Goal: Information Seeking & Learning: Learn about a topic

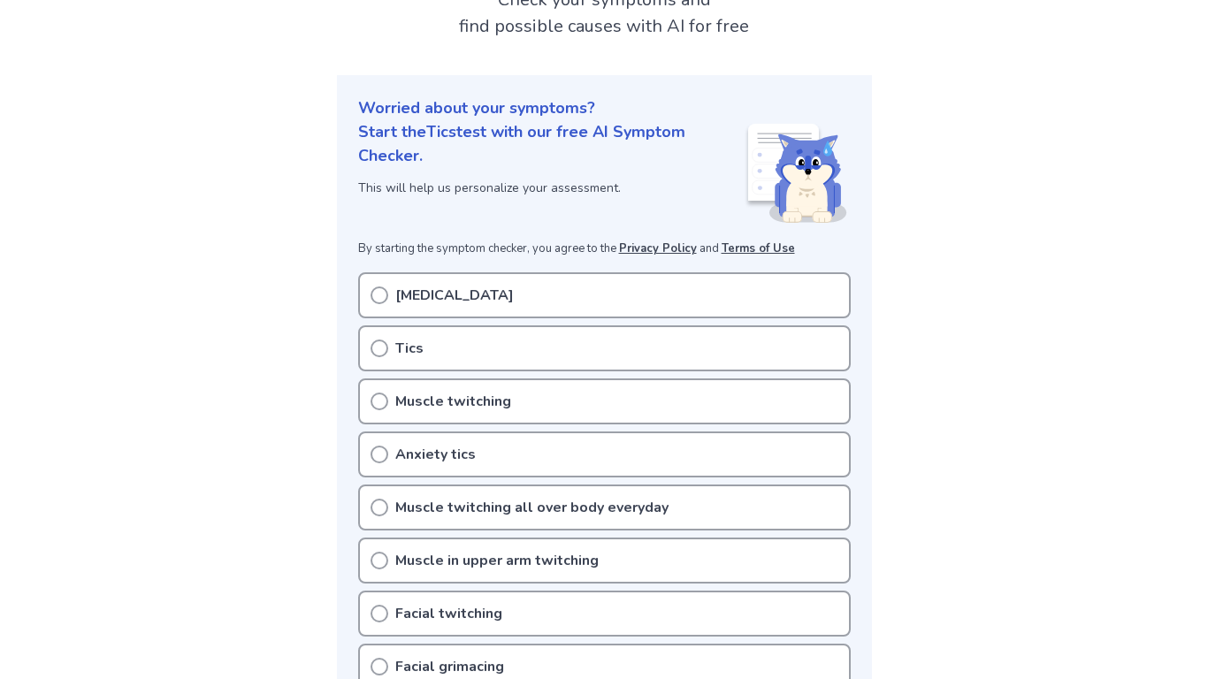
scroll to position [126, 0]
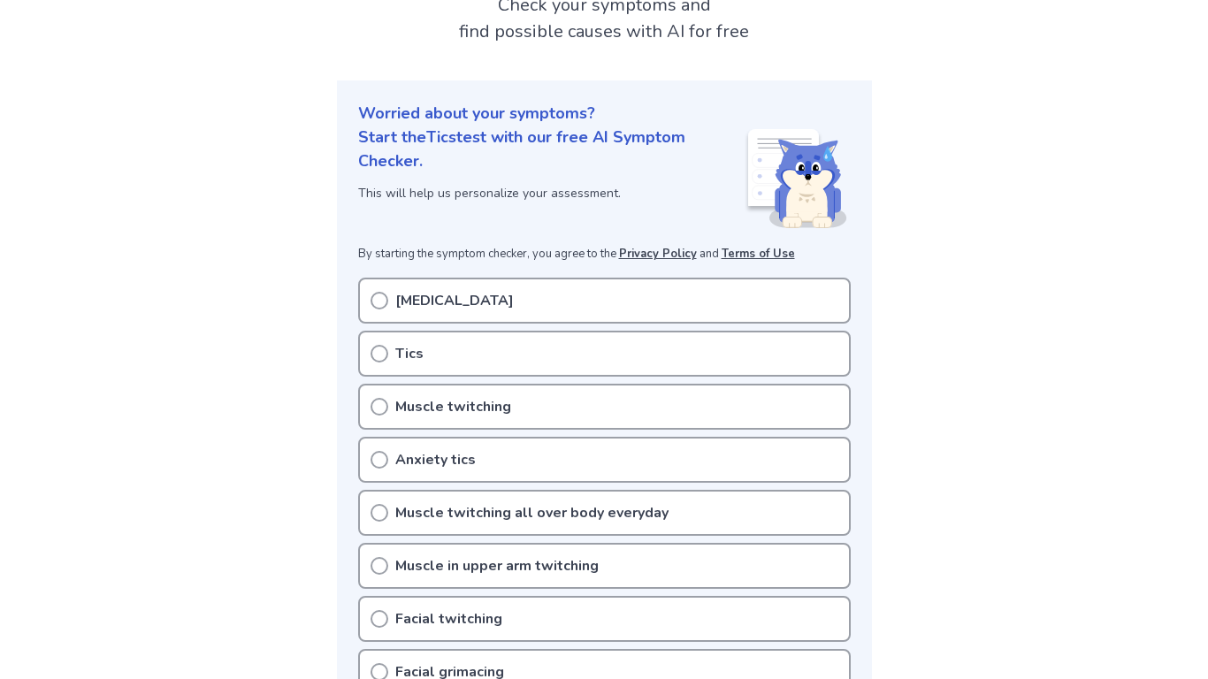
click at [571, 354] on div "Tics" at bounding box center [604, 354] width 492 height 46
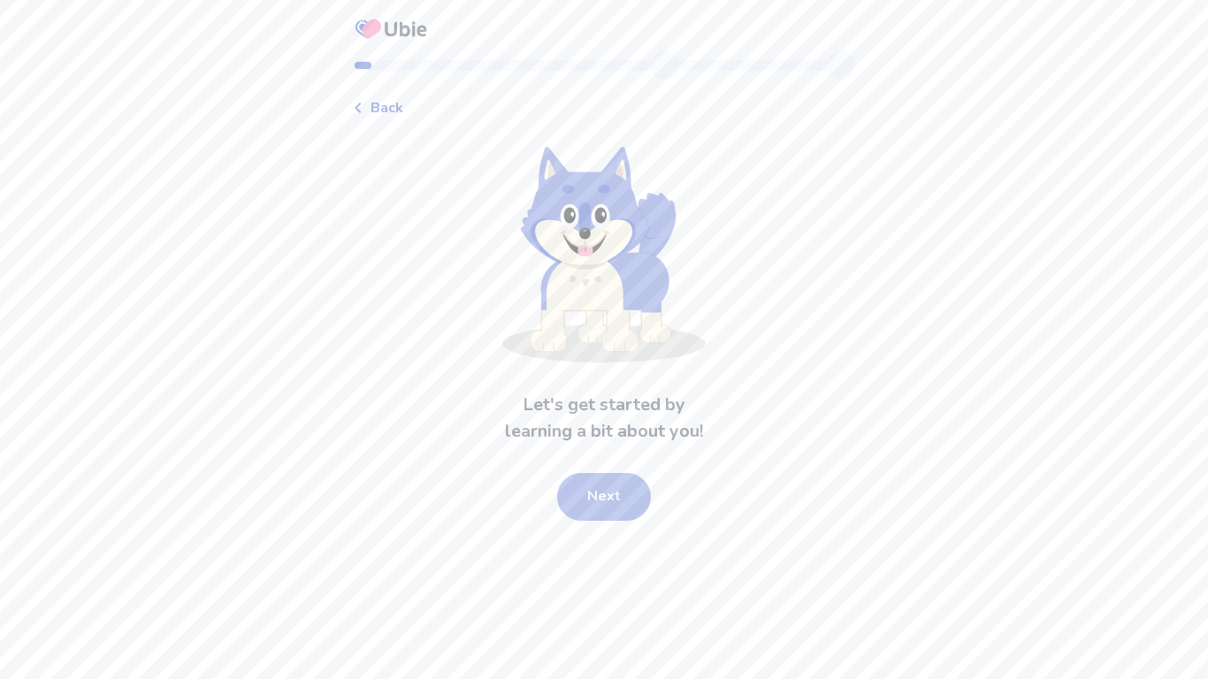
click at [595, 494] on button "Next" at bounding box center [604, 497] width 94 height 48
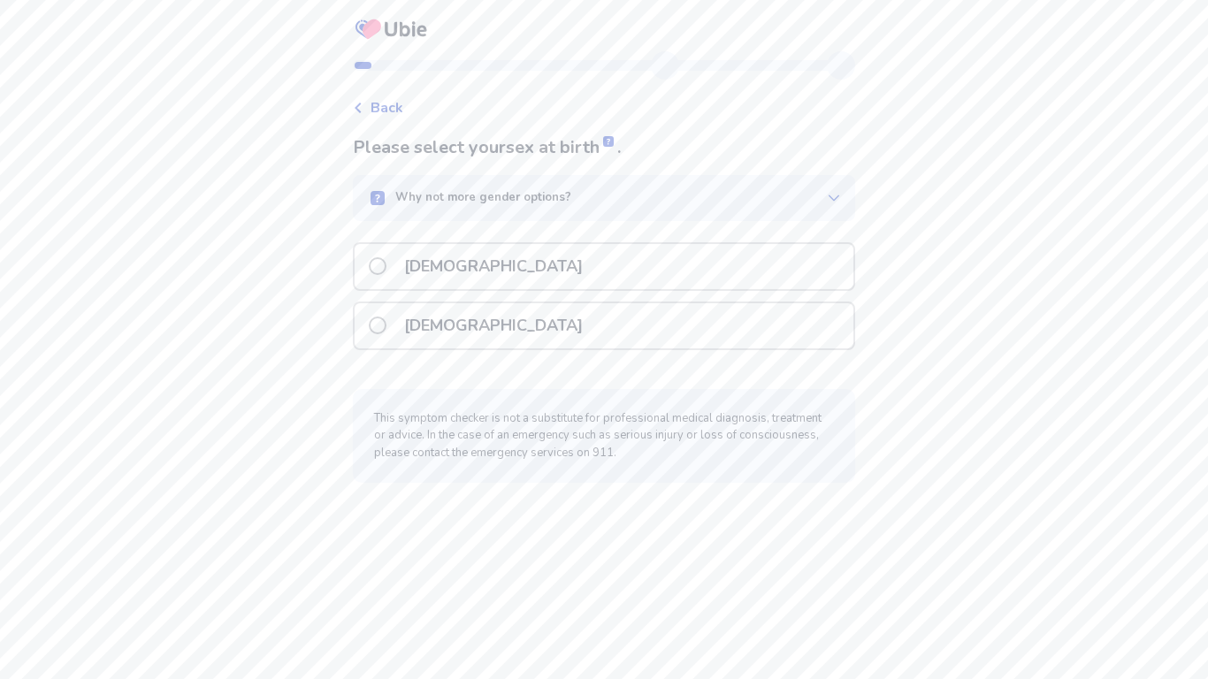
click at [404, 323] on p "[DEMOGRAPHIC_DATA]" at bounding box center [493, 325] width 200 height 45
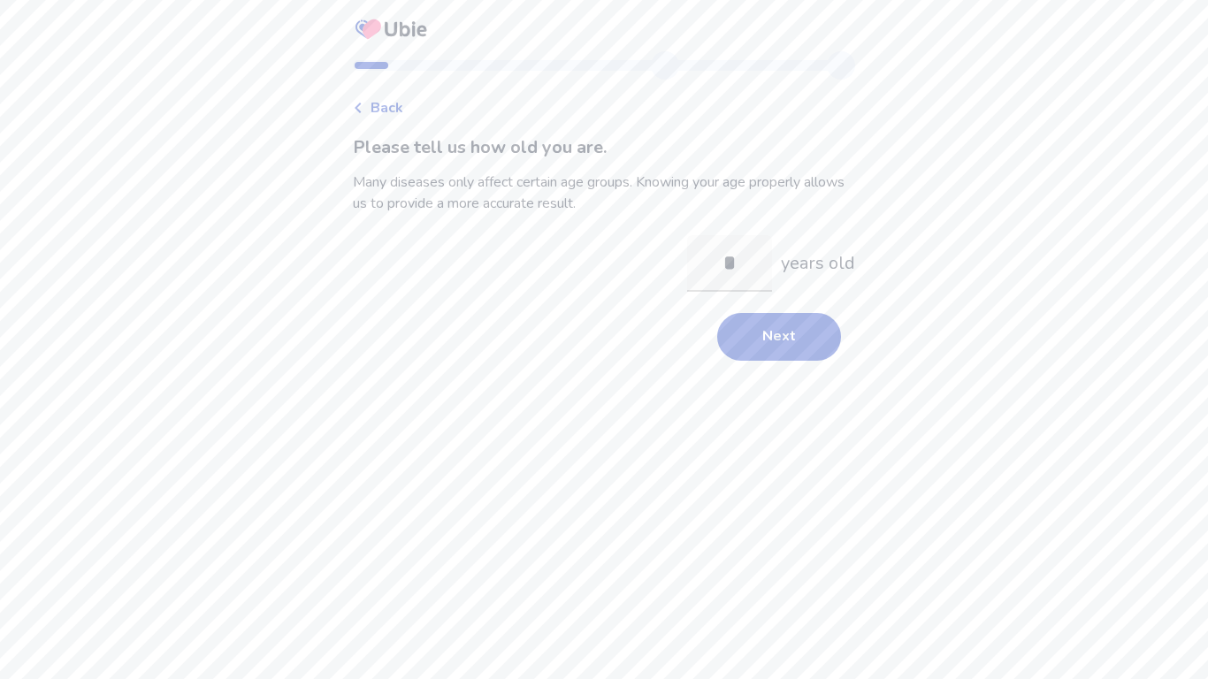
type input "**"
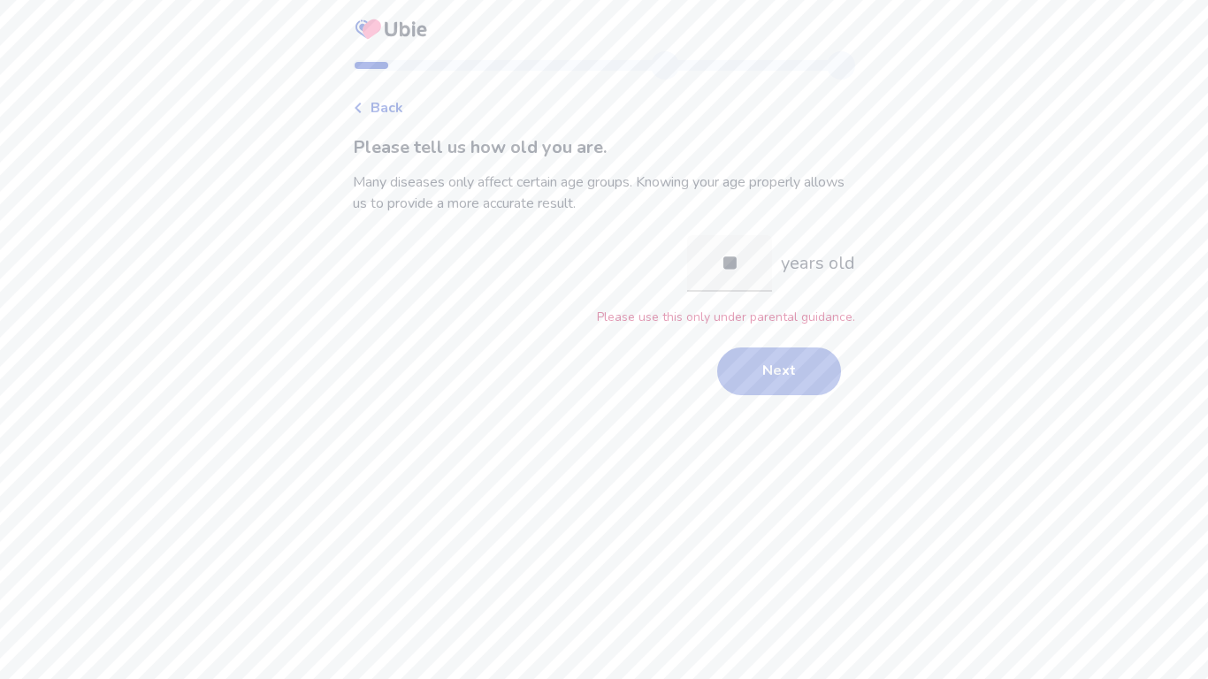
click at [729, 368] on button "Next" at bounding box center [779, 371] width 124 height 48
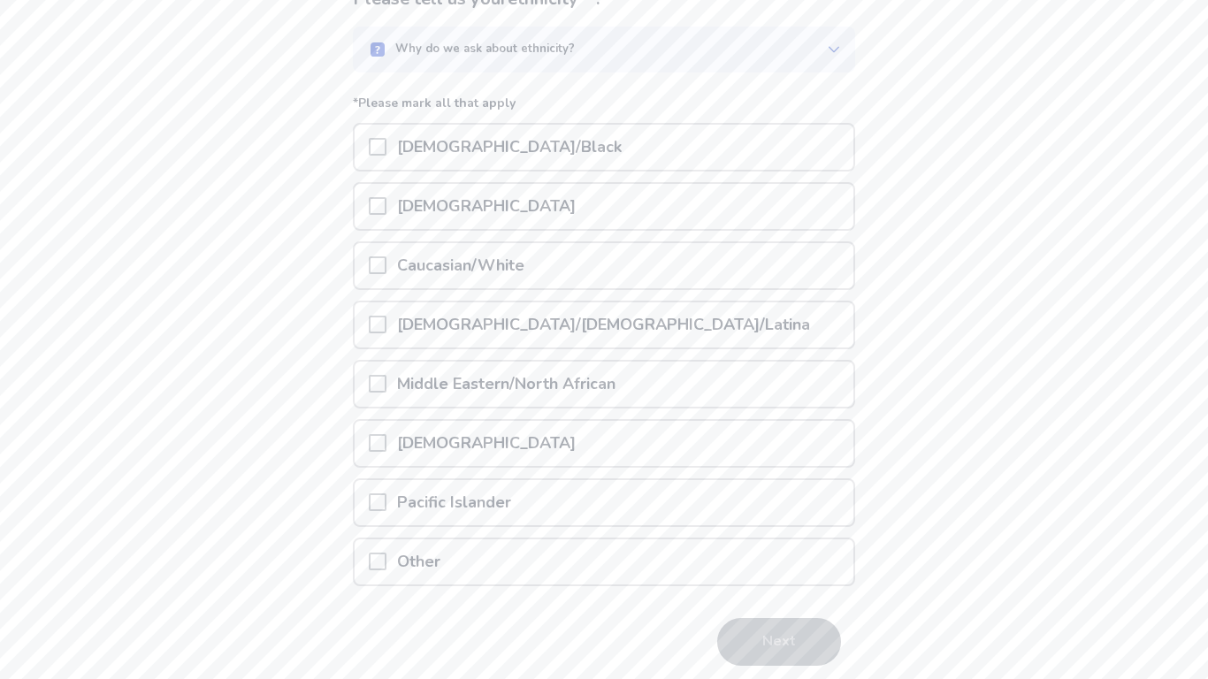
scroll to position [155, 0]
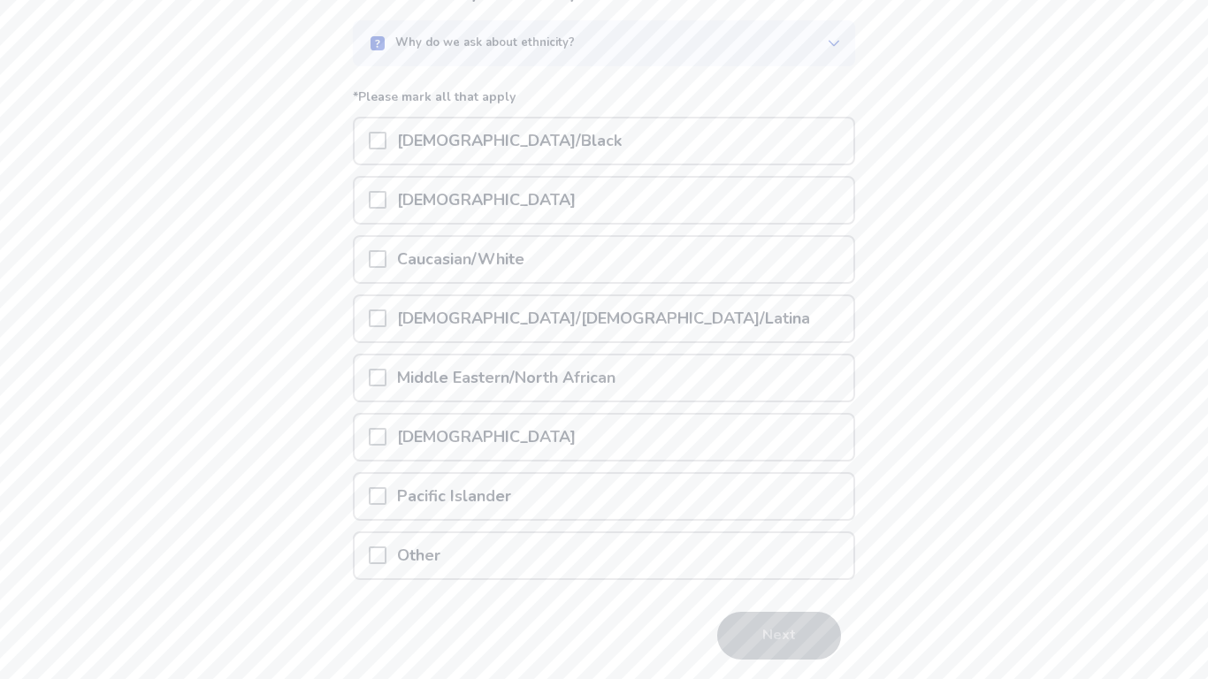
click at [386, 254] on span at bounding box center [378, 259] width 18 height 18
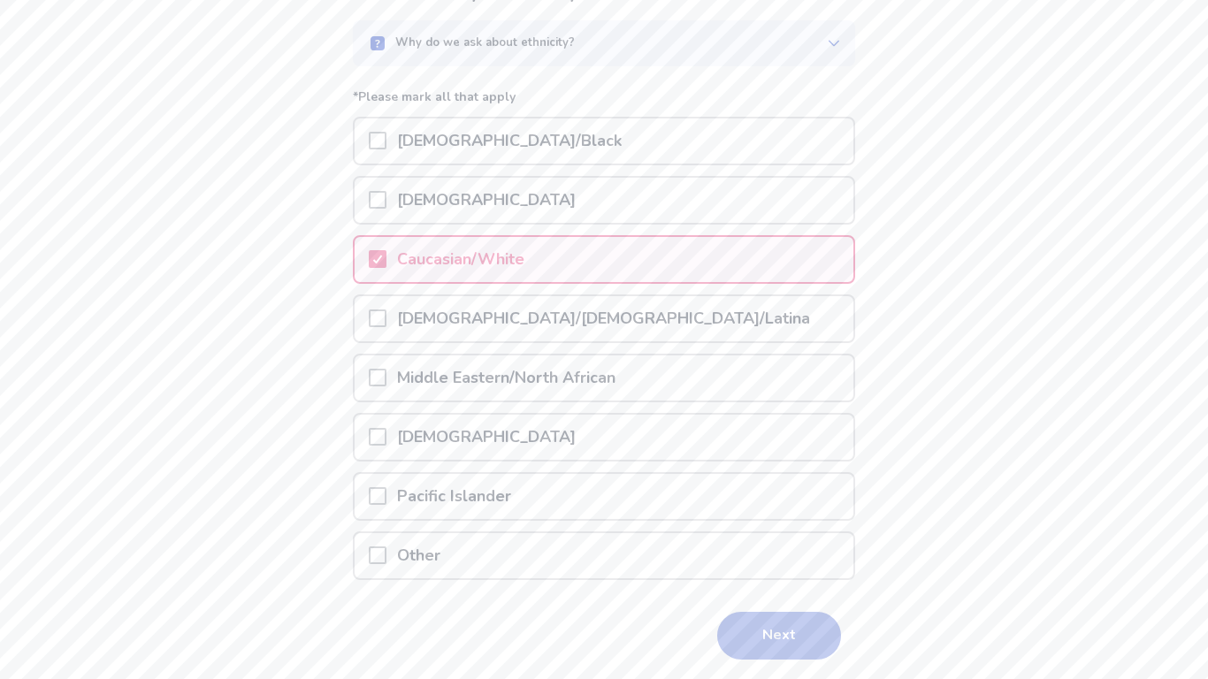
click at [729, 624] on button "Next" at bounding box center [779, 636] width 124 height 48
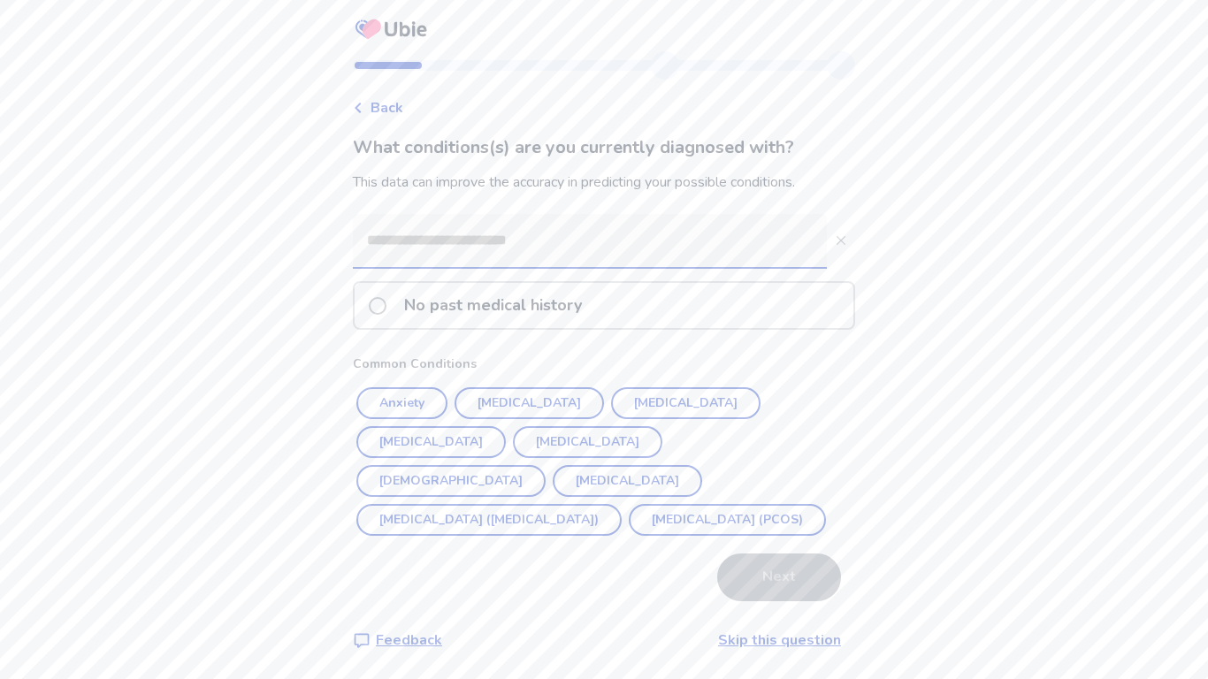
click at [401, 254] on input at bounding box center [590, 240] width 474 height 53
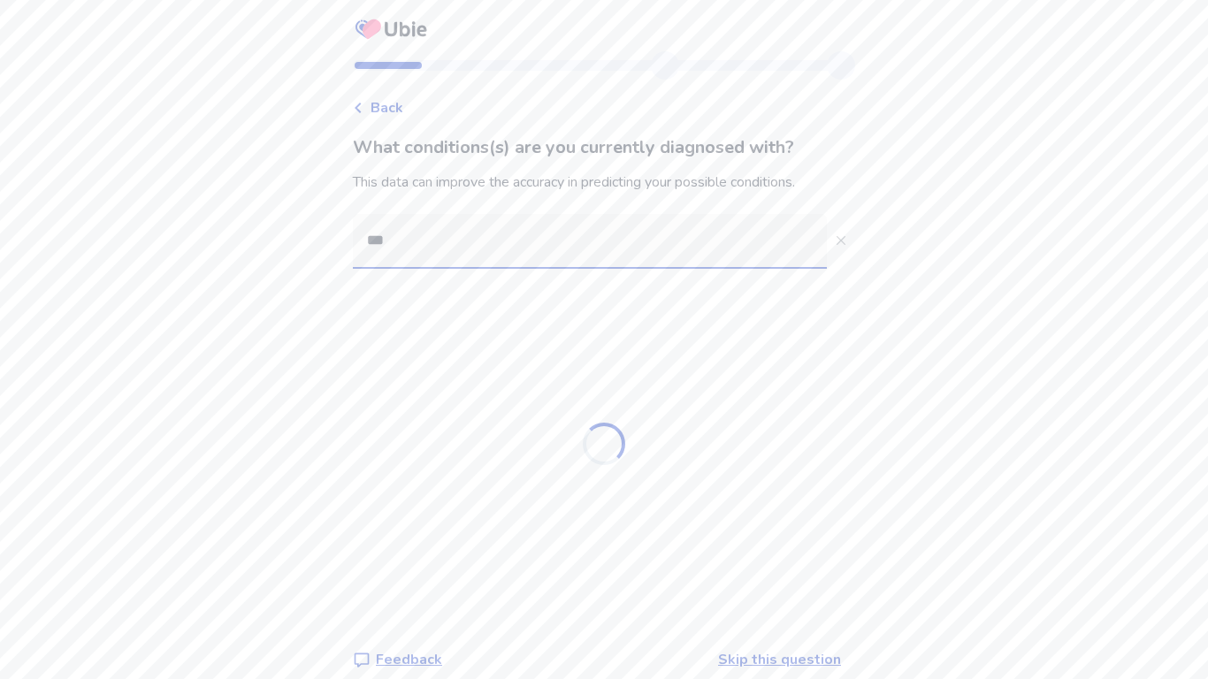
type input "****"
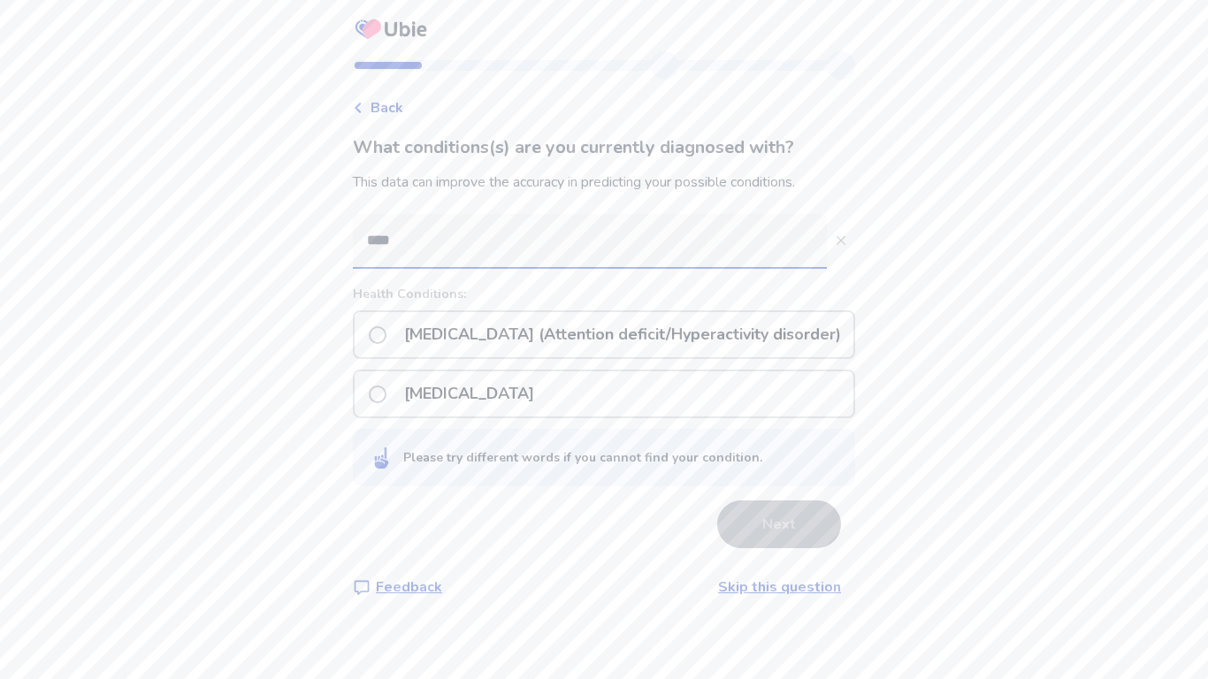
click at [466, 341] on p "[MEDICAL_DATA] (Attention deficit/Hyperactivity disorder)" at bounding box center [622, 334] width 458 height 45
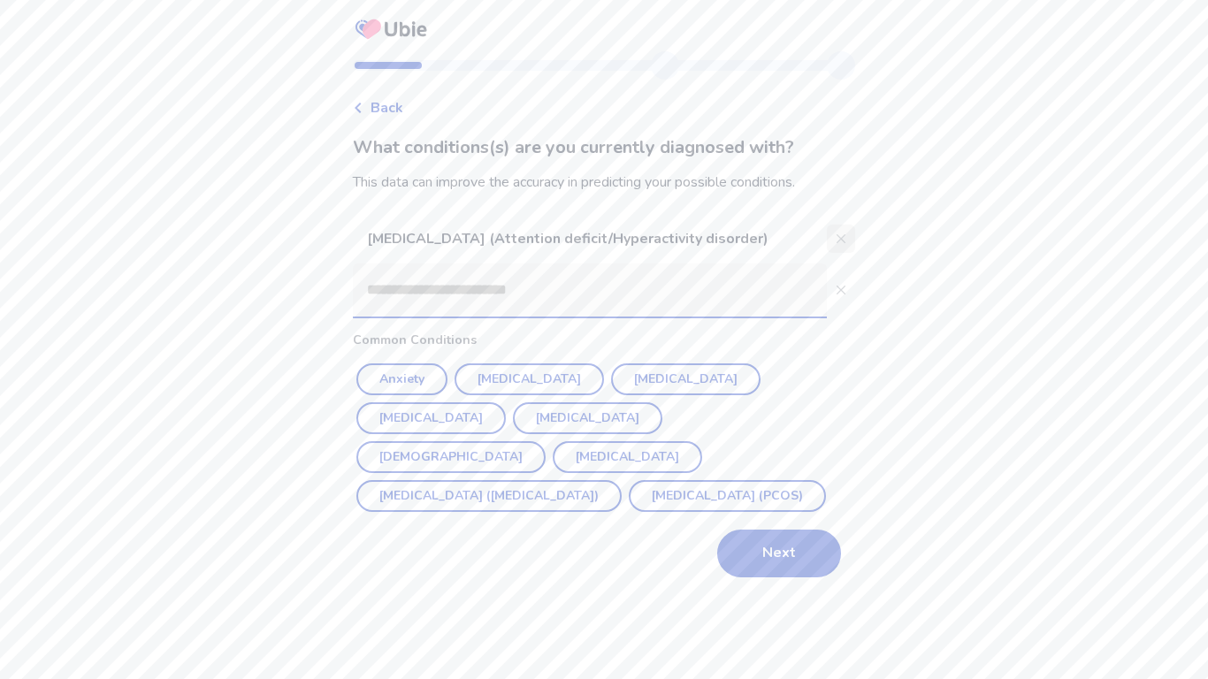
click at [840, 240] on button "Close" at bounding box center [841, 239] width 28 height 28
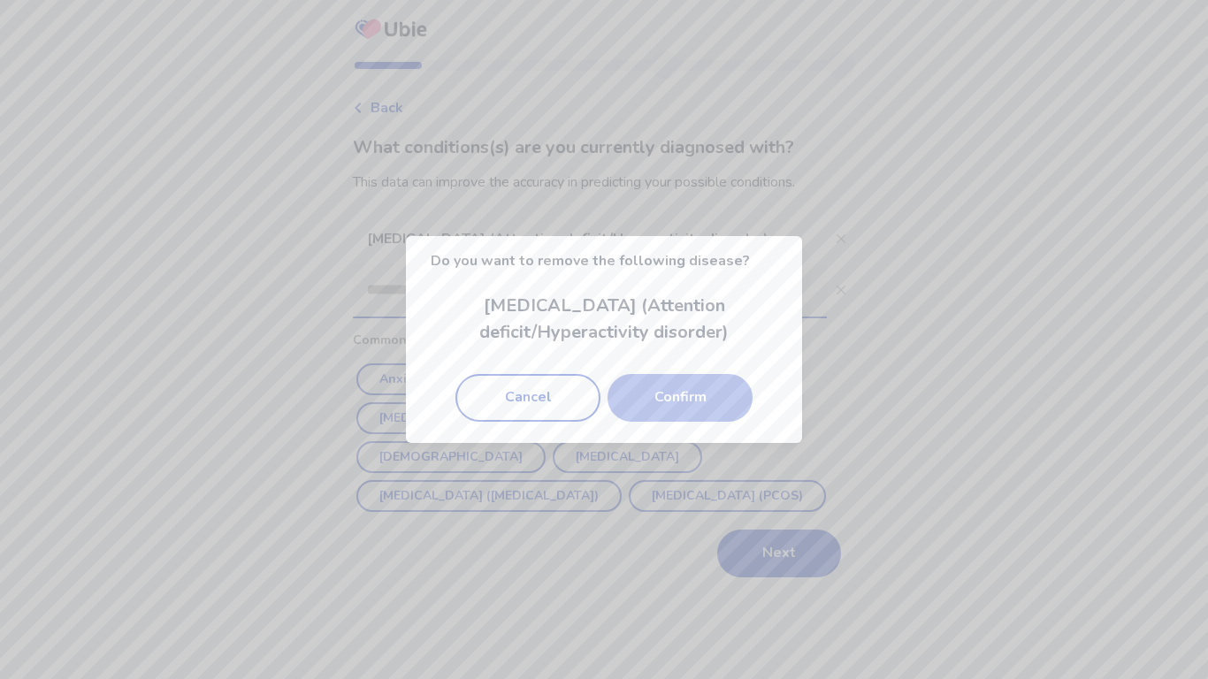
click at [648, 398] on button "Confirm" at bounding box center [679, 398] width 145 height 48
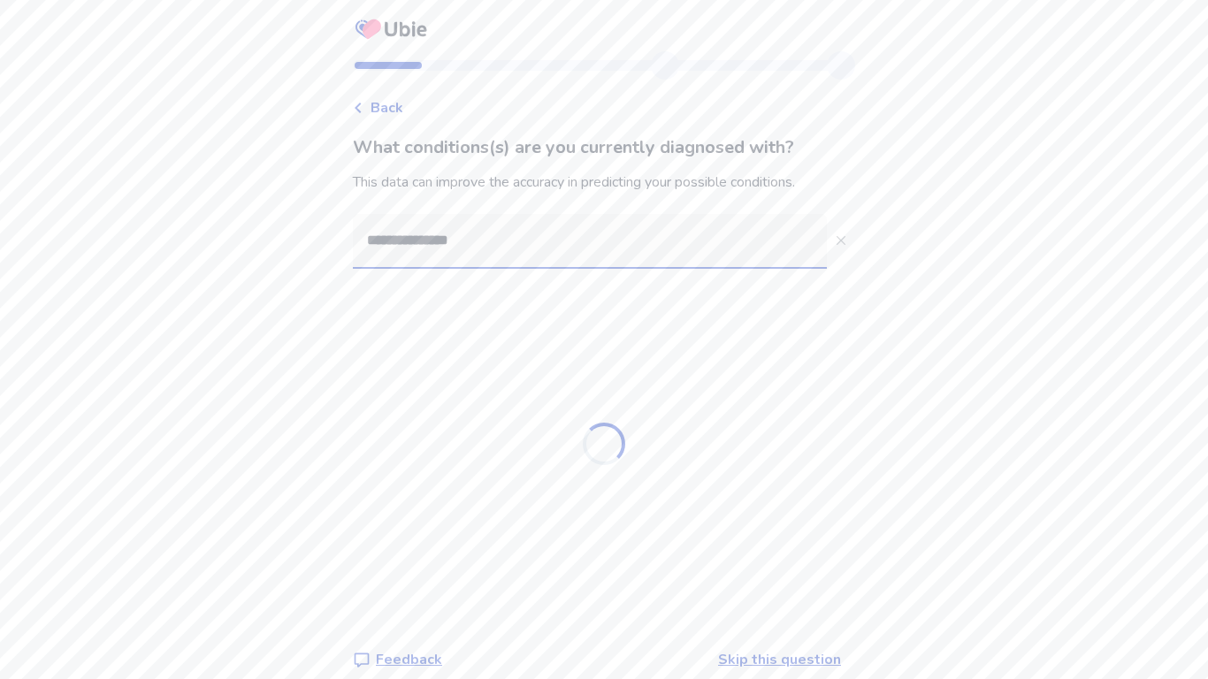
type input "**********"
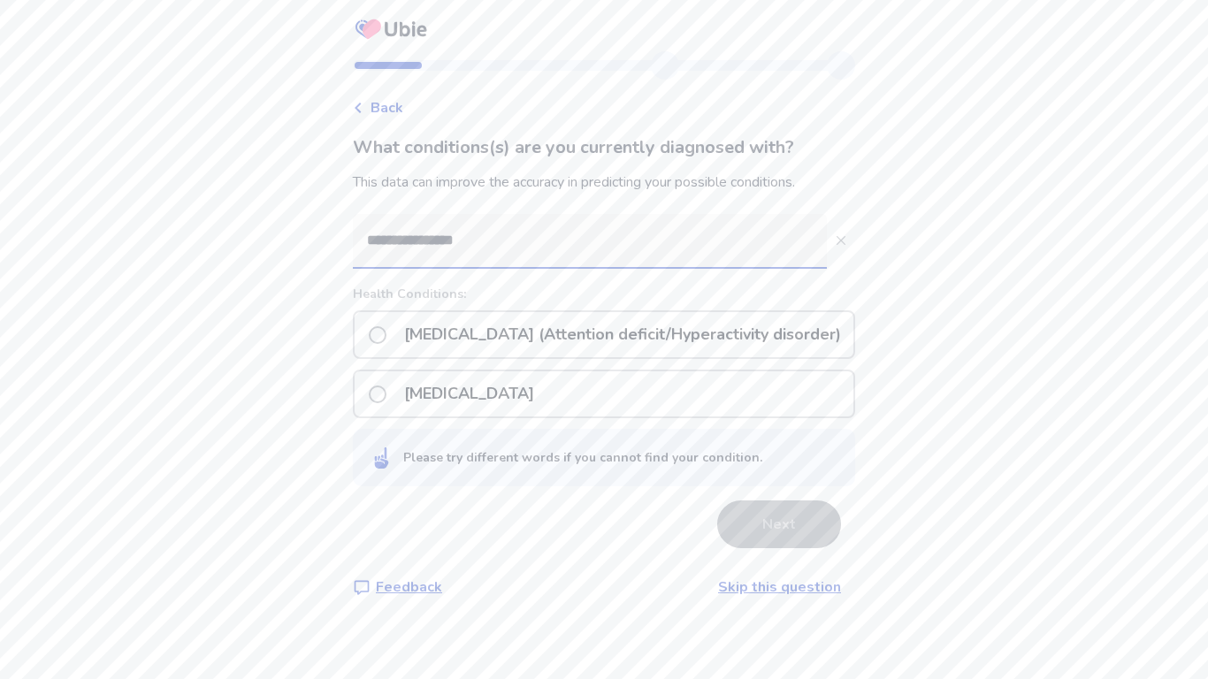
click at [548, 343] on p "ADHD (Attention deficit/Hyperactivity disorder)" at bounding box center [622, 334] width 458 height 45
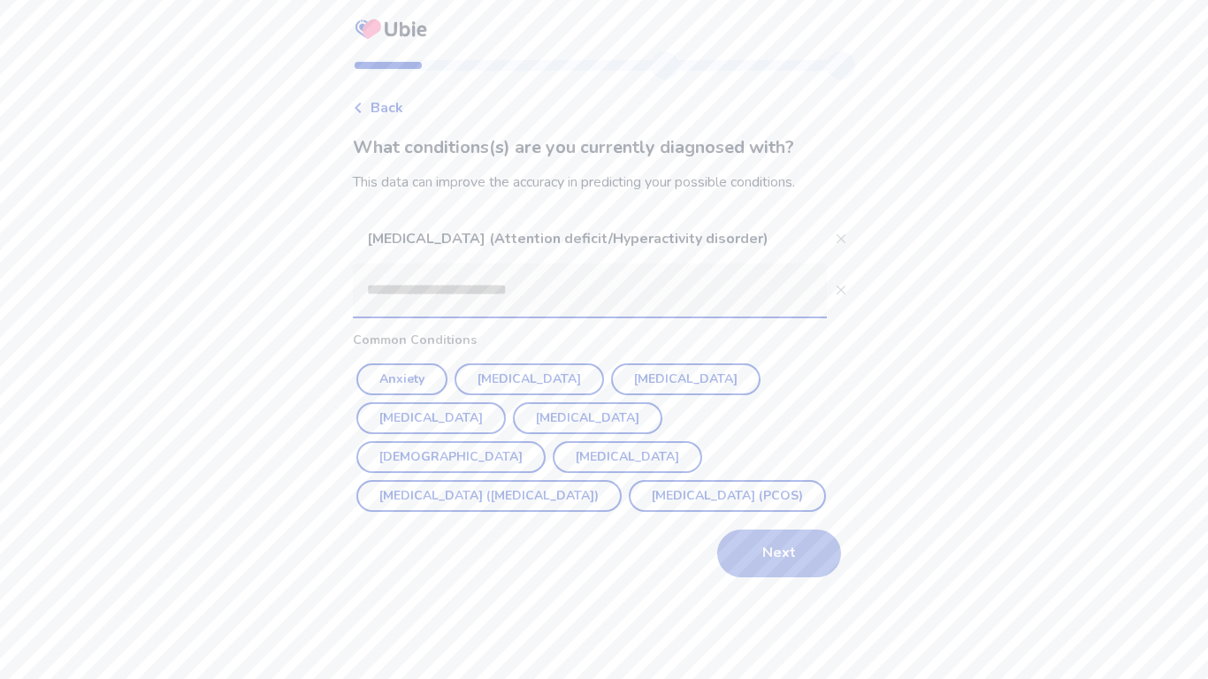
click at [792, 569] on button "Next" at bounding box center [779, 554] width 124 height 48
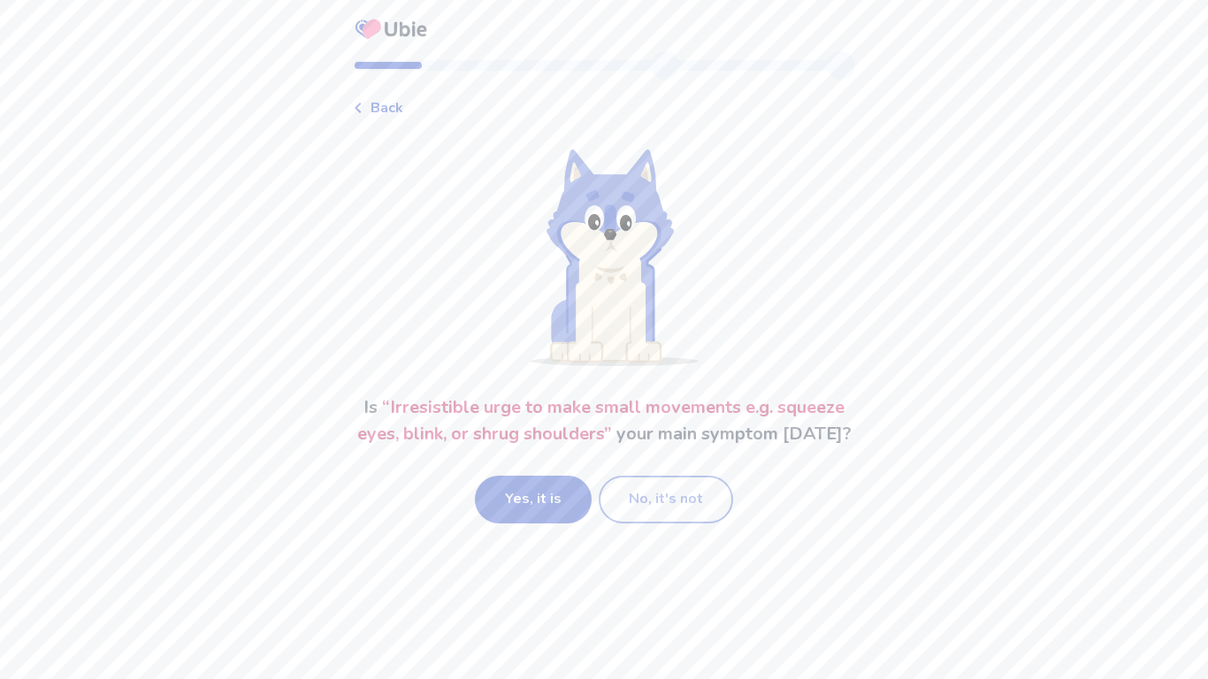
click at [664, 523] on button "No, it's not" at bounding box center [666, 500] width 134 height 48
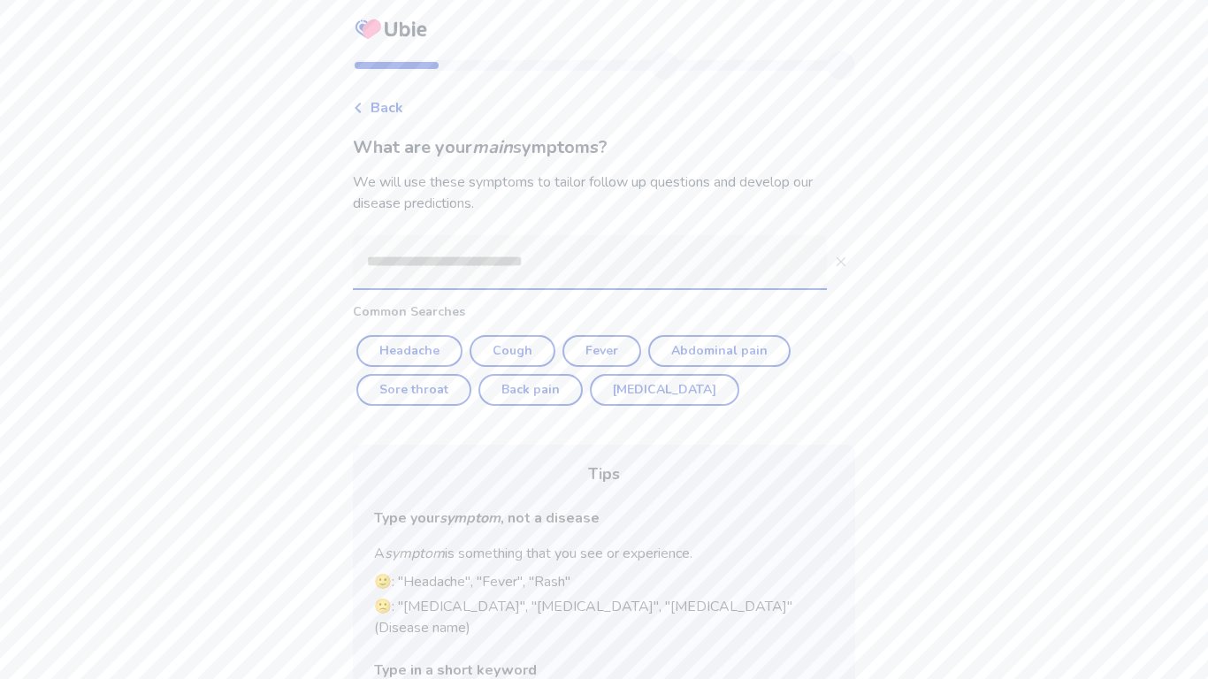
click at [508, 278] on input at bounding box center [590, 261] width 474 height 53
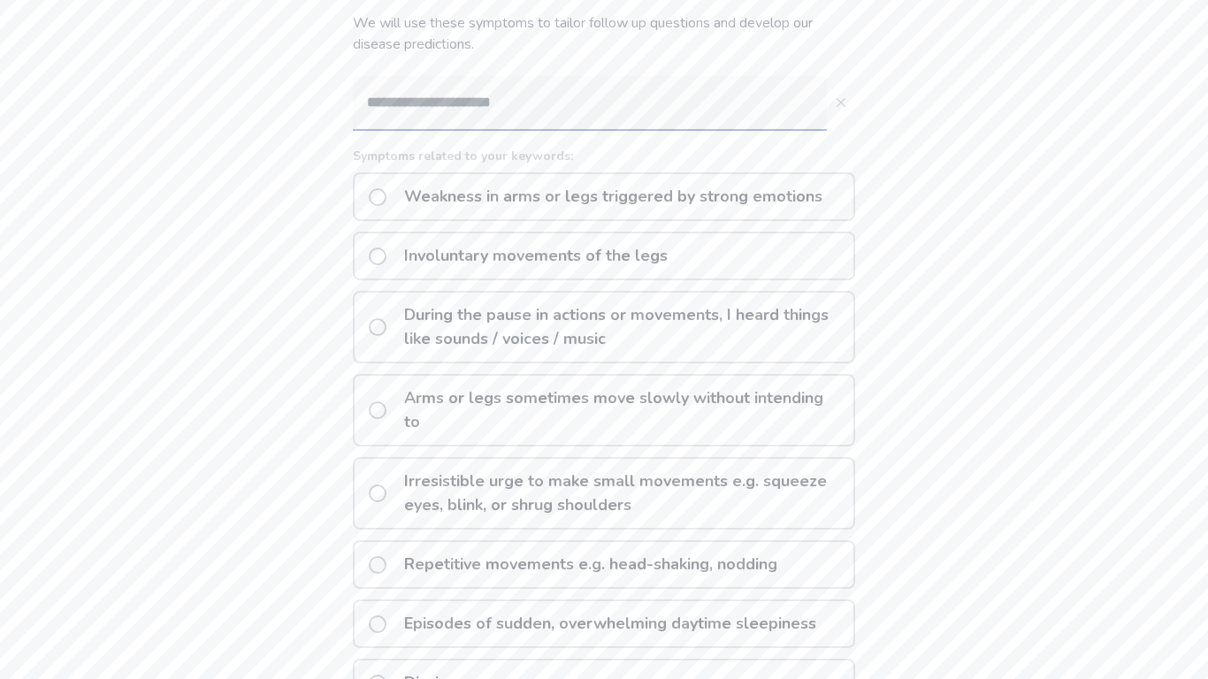
scroll to position [161, 0]
drag, startPoint x: 576, startPoint y: 117, endPoint x: 223, endPoint y: 141, distance: 353.6
click at [223, 141] on div "**********" at bounding box center [604, 376] width 1208 height 1074
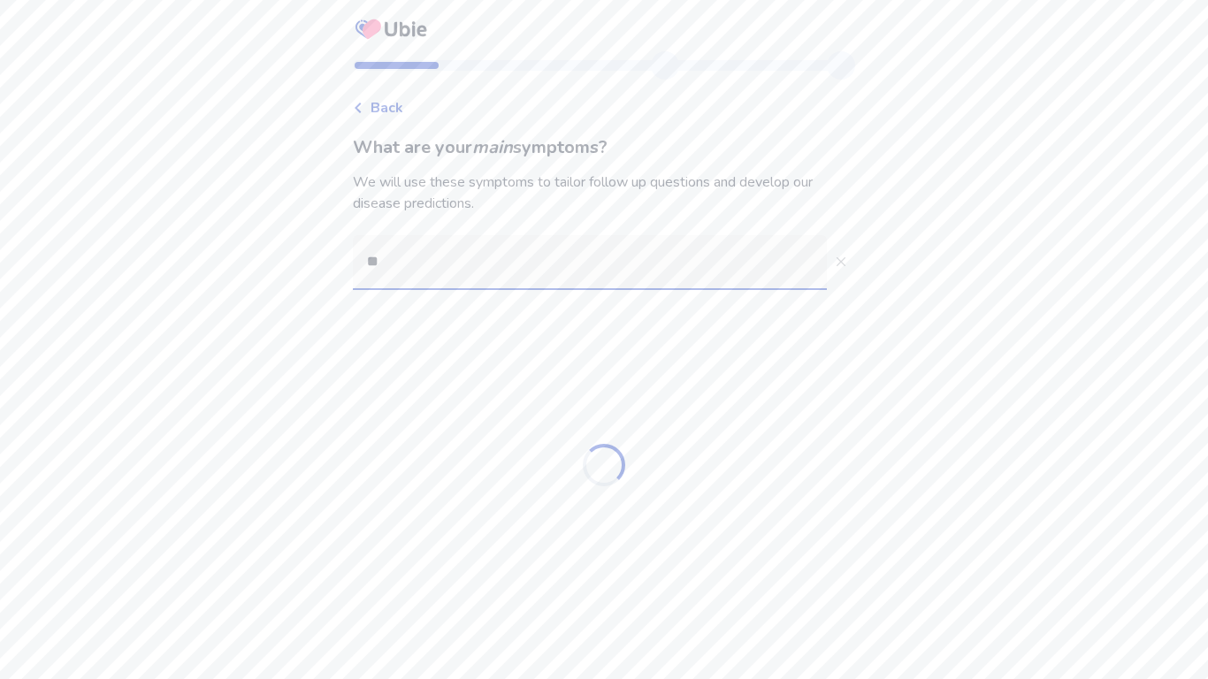
scroll to position [0, 0]
type input "**********"
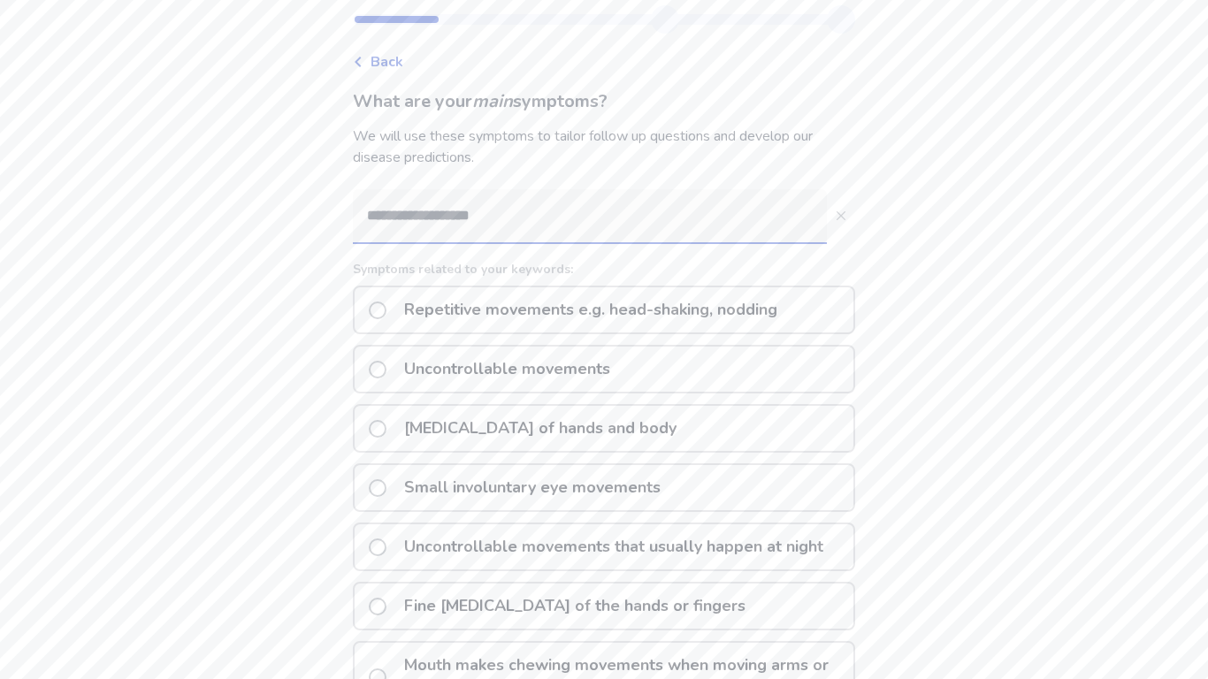
scroll to position [47, 0]
click at [454, 370] on p "Uncontrollable movements" at bounding box center [506, 368] width 227 height 45
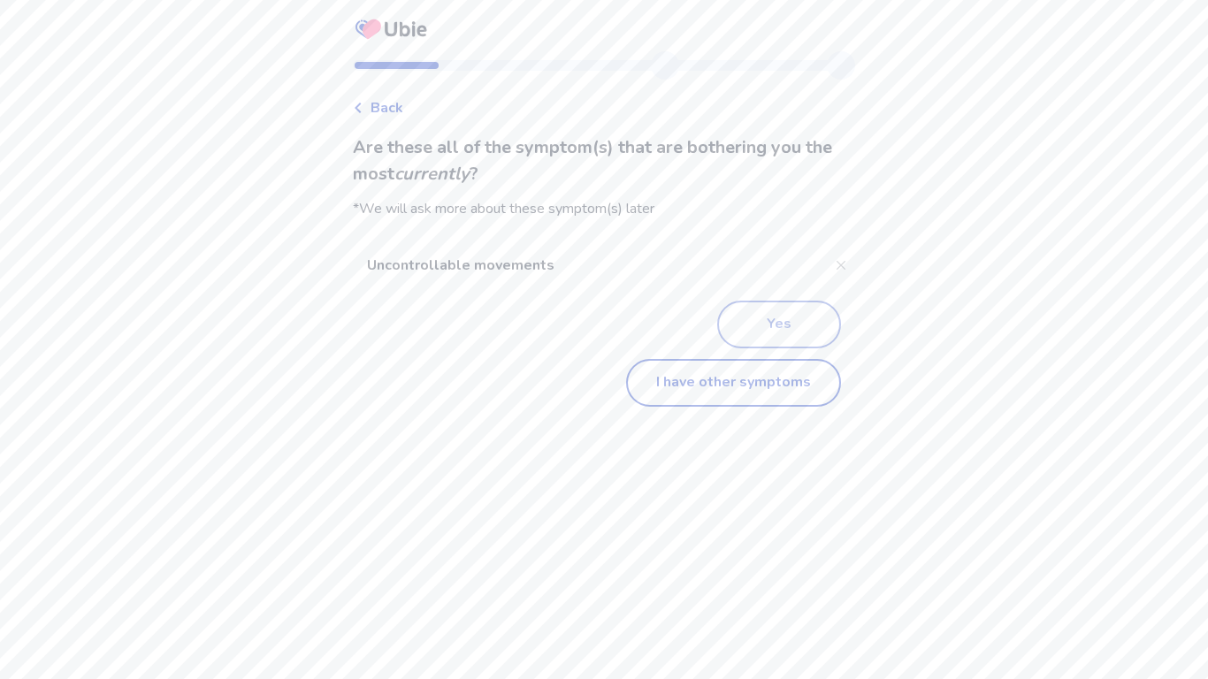
click at [752, 317] on button "Yes" at bounding box center [779, 325] width 124 height 48
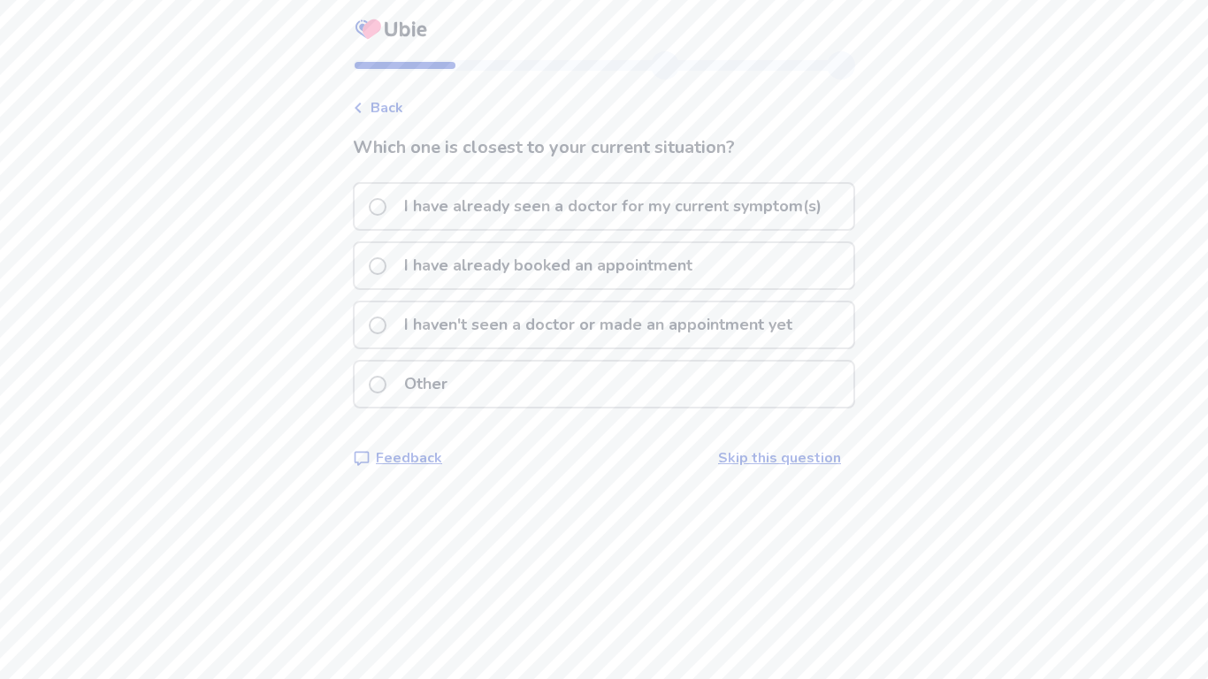
click at [686, 324] on p "I haven't seen a doctor or made an appointment yet" at bounding box center [597, 324] width 409 height 45
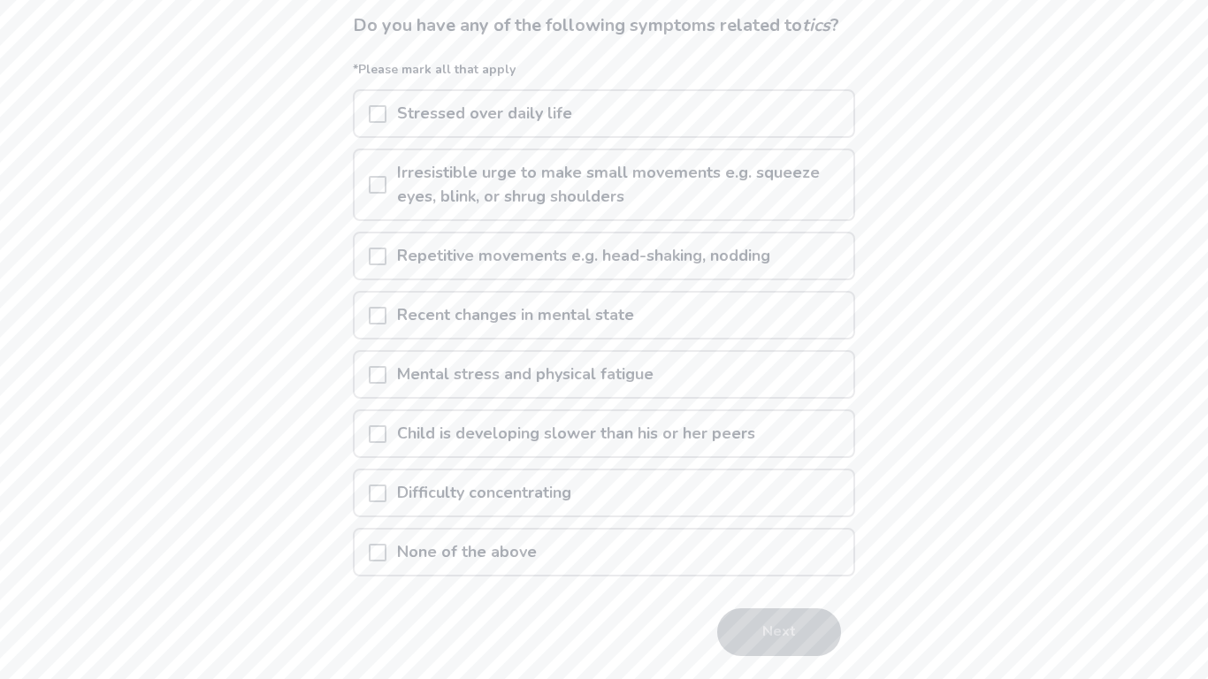
scroll to position [124, 0]
click at [386, 500] on span at bounding box center [378, 492] width 18 height 18
click at [381, 263] on span at bounding box center [378, 255] width 18 height 18
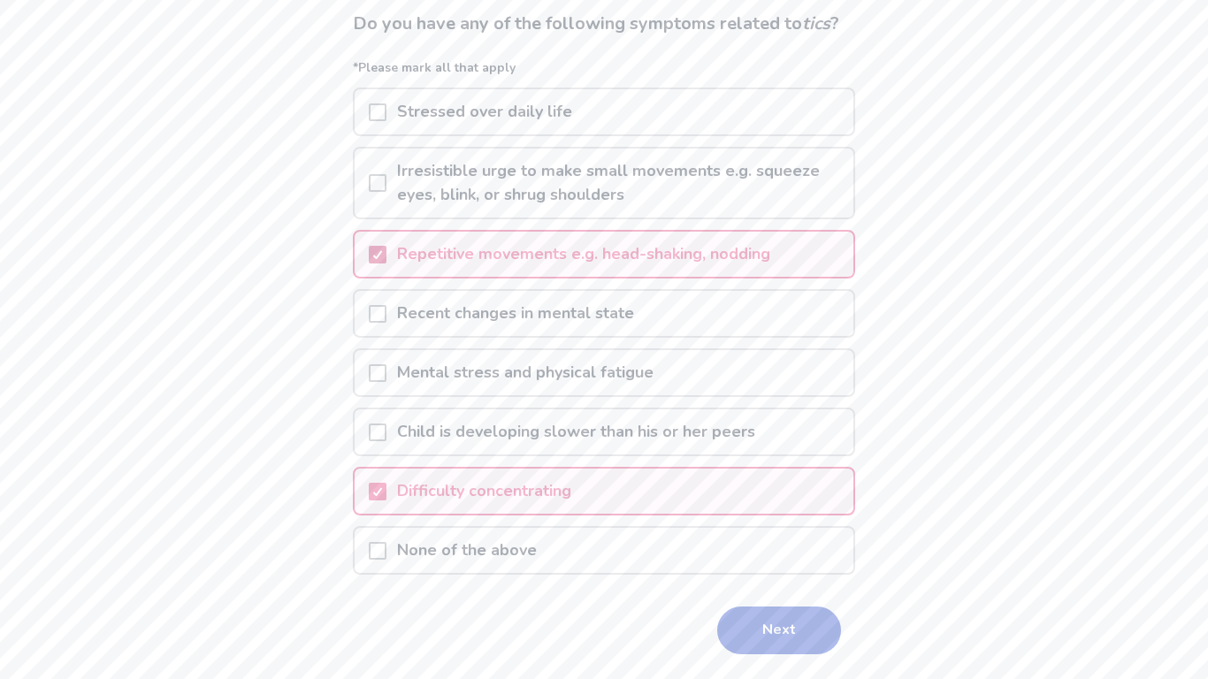
click at [383, 259] on icon at bounding box center [377, 254] width 11 height 9
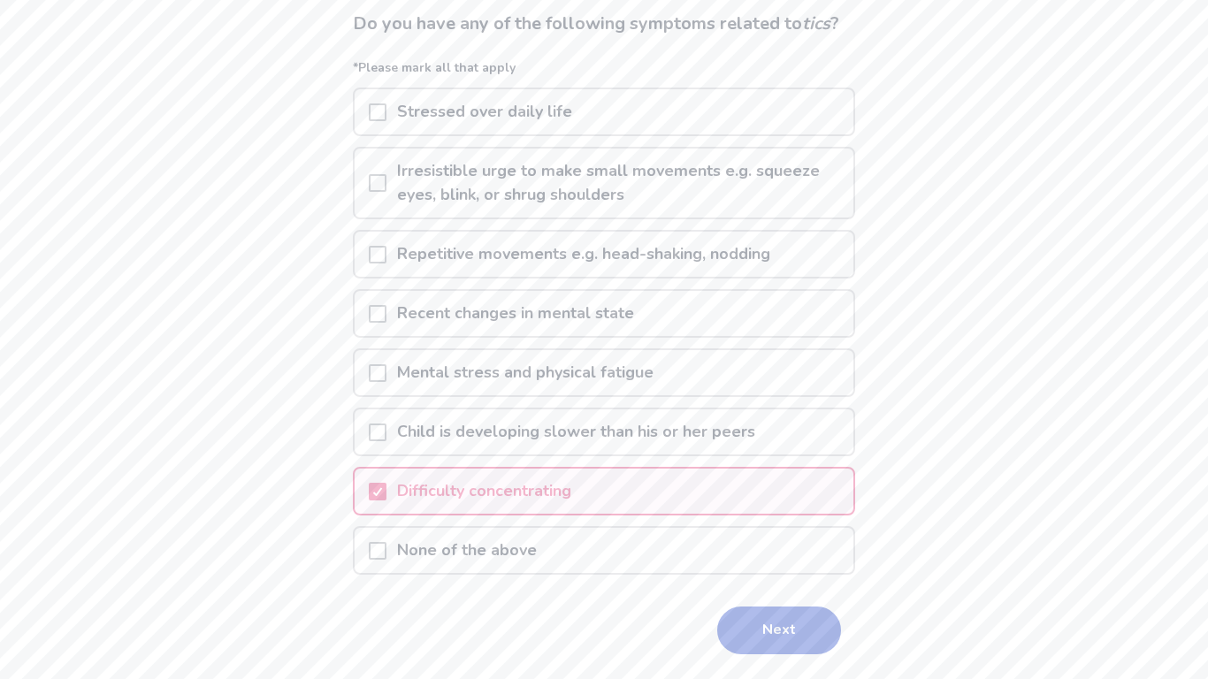
click at [385, 192] on span at bounding box center [378, 183] width 18 height 18
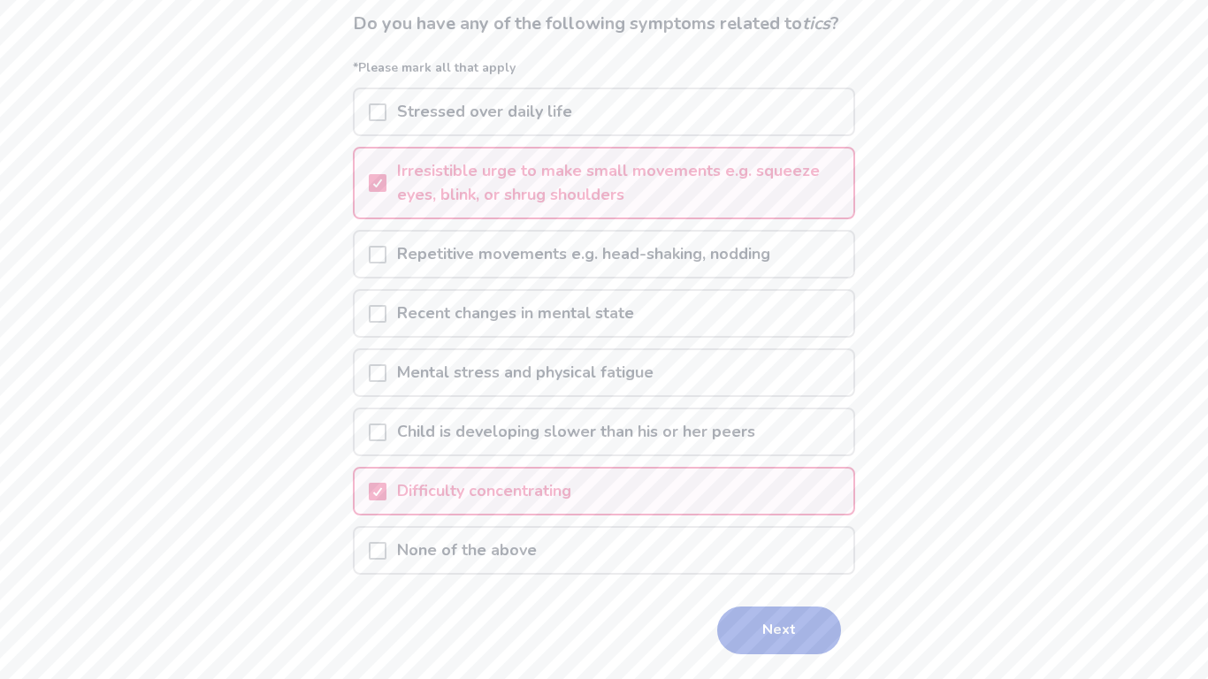
click at [386, 134] on div at bounding box center [378, 111] width 18 height 45
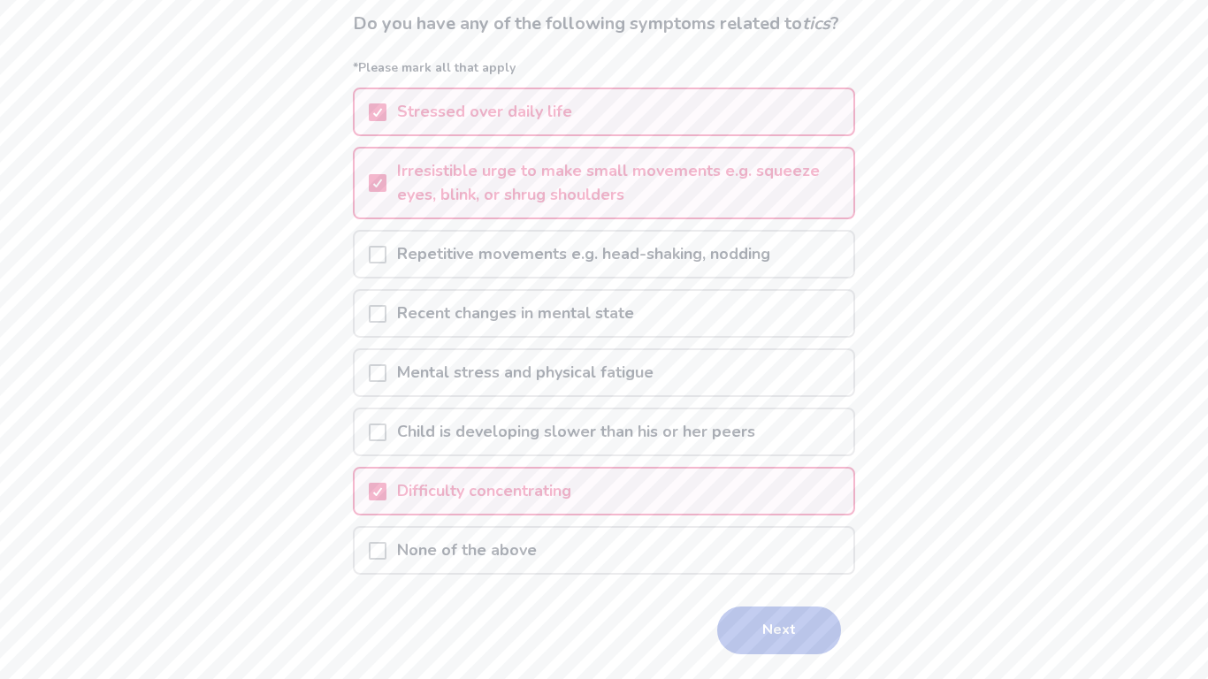
click at [735, 651] on button "Next" at bounding box center [779, 631] width 124 height 48
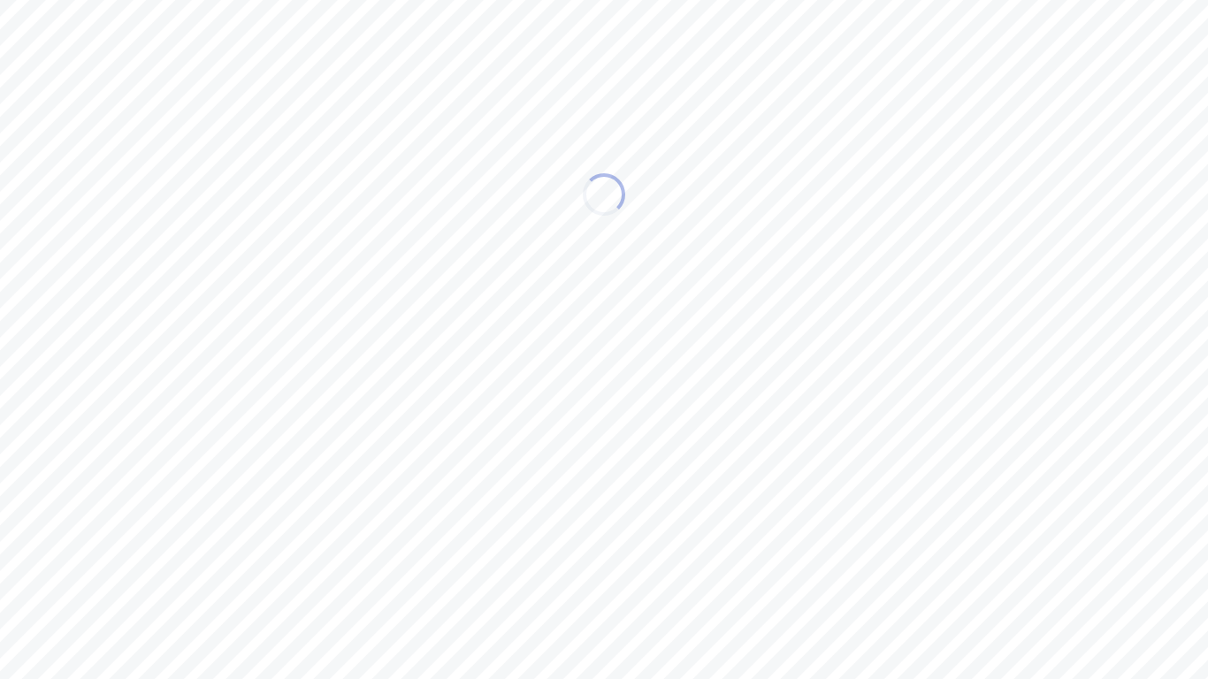
scroll to position [0, 0]
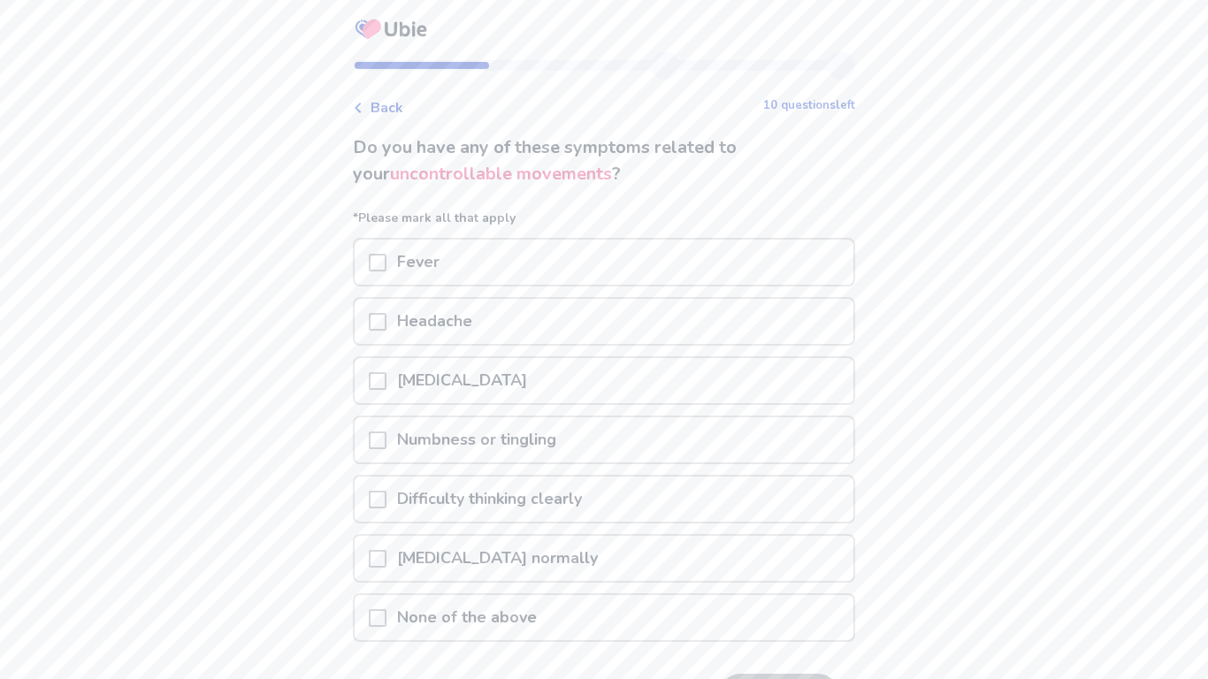
click at [629, 385] on div "Nausea or vomiting" at bounding box center [604, 380] width 499 height 45
click at [381, 378] on span at bounding box center [378, 381] width 18 height 18
click at [386, 617] on span at bounding box center [378, 618] width 18 height 18
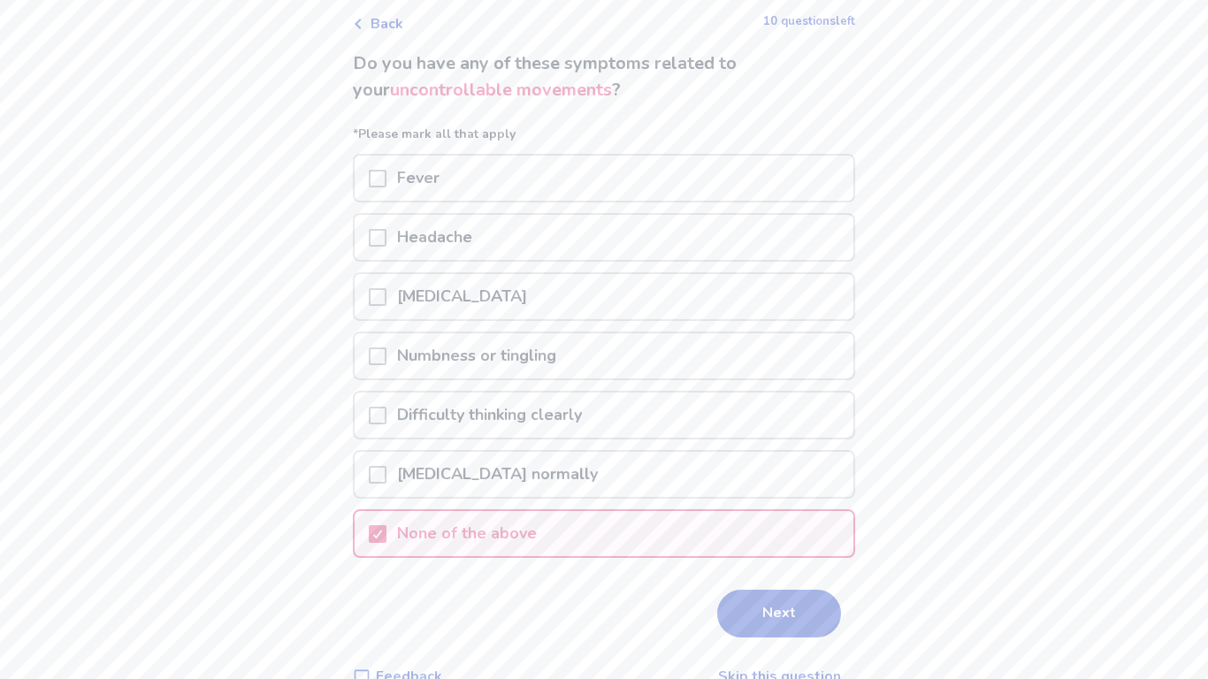
scroll to position [92, 0]
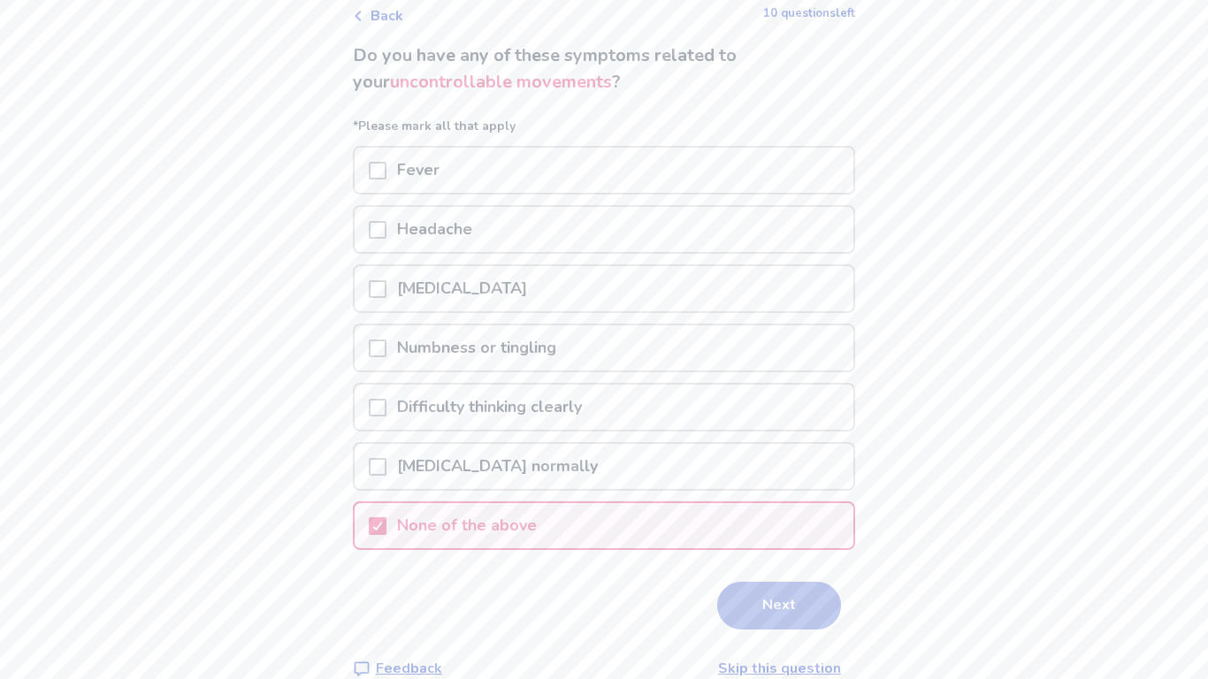
click at [752, 594] on button "Next" at bounding box center [779, 606] width 124 height 48
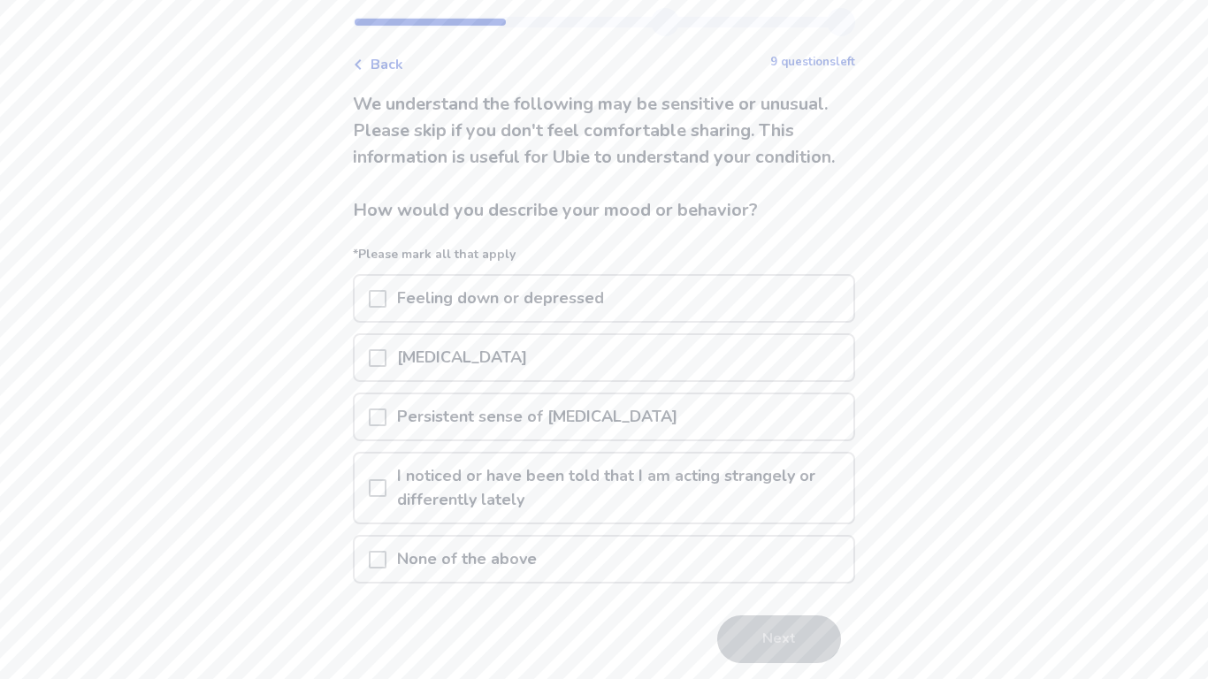
scroll to position [48, 0]
click at [382, 435] on div at bounding box center [378, 412] width 18 height 45
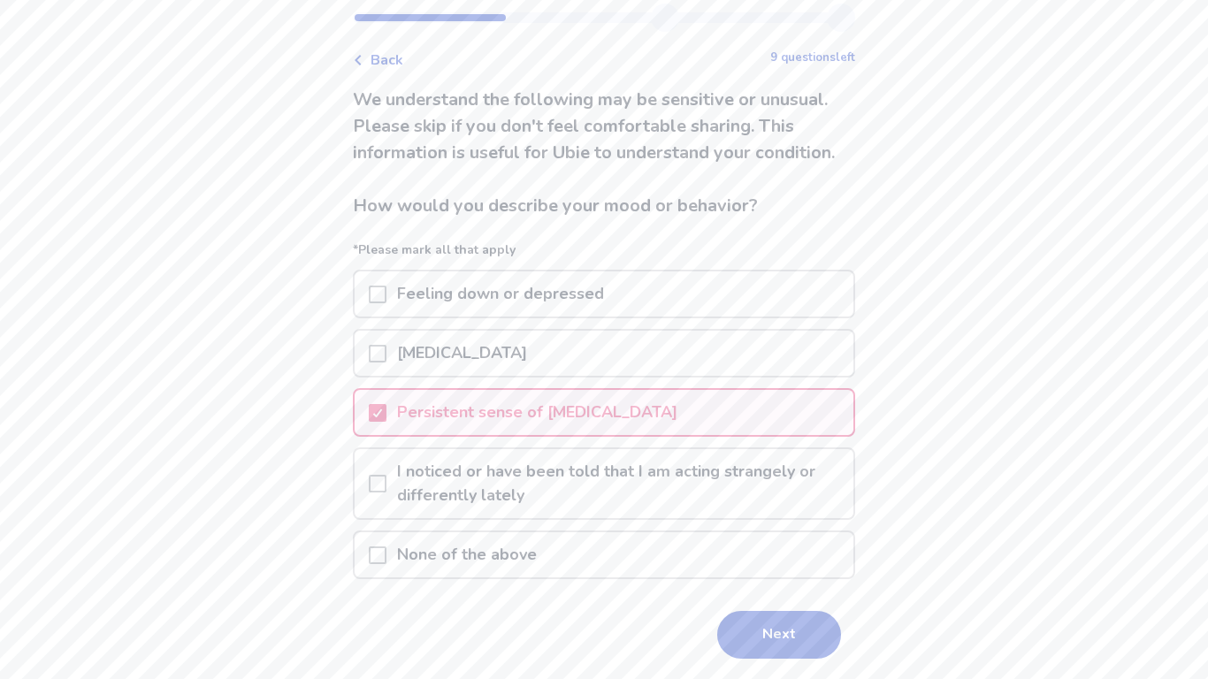
click at [385, 303] on span at bounding box center [378, 295] width 18 height 18
click at [386, 306] on div at bounding box center [378, 293] width 18 height 45
click at [745, 644] on button "Next" at bounding box center [779, 635] width 124 height 48
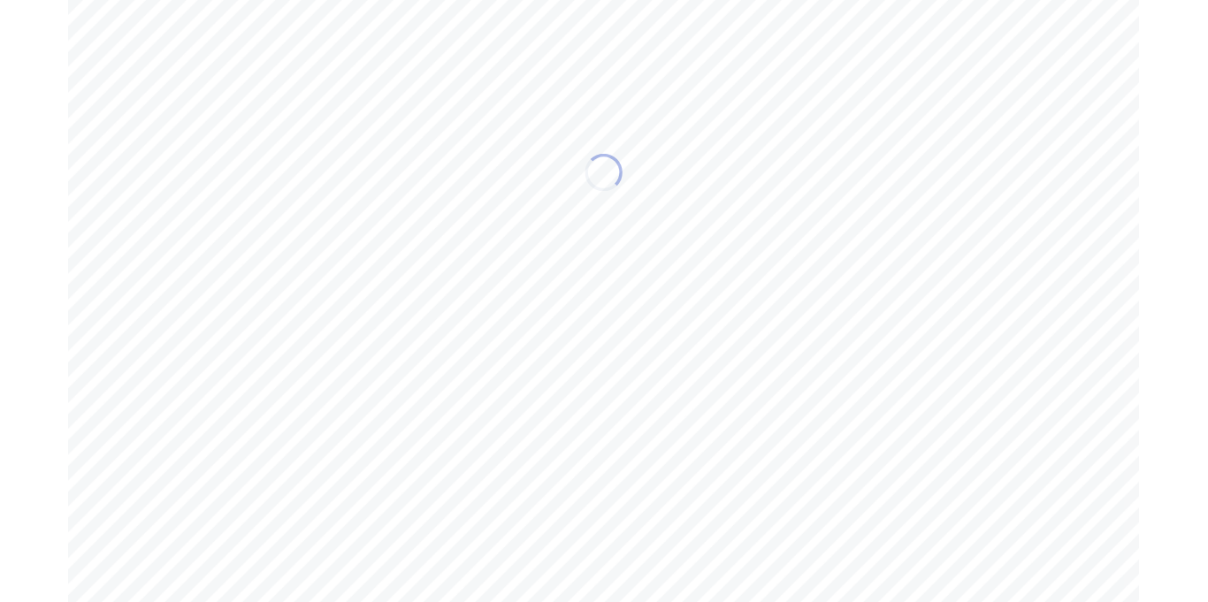
scroll to position [0, 0]
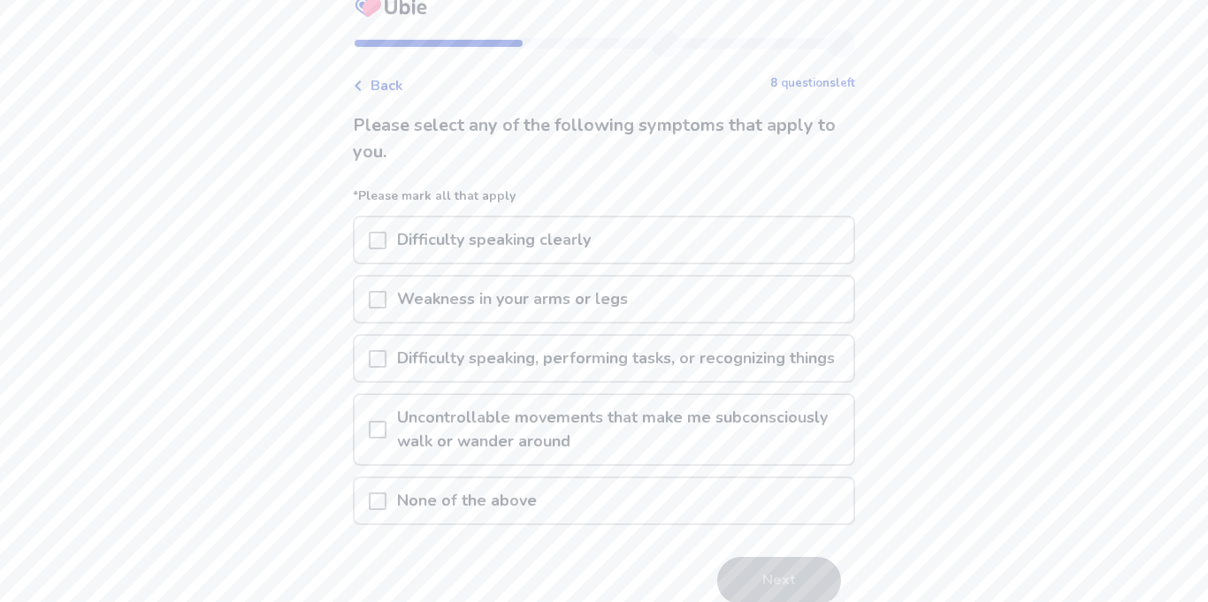
scroll to position [27, 0]
click at [386, 506] on span at bounding box center [378, 497] width 18 height 18
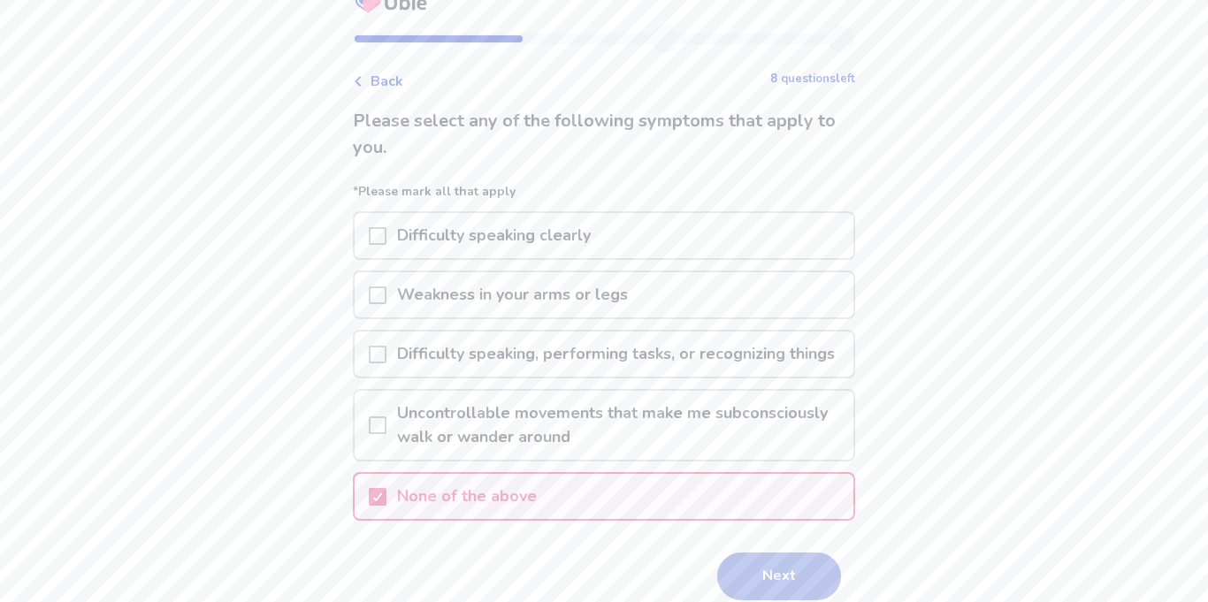
click at [807, 584] on button "Next" at bounding box center [779, 577] width 124 height 48
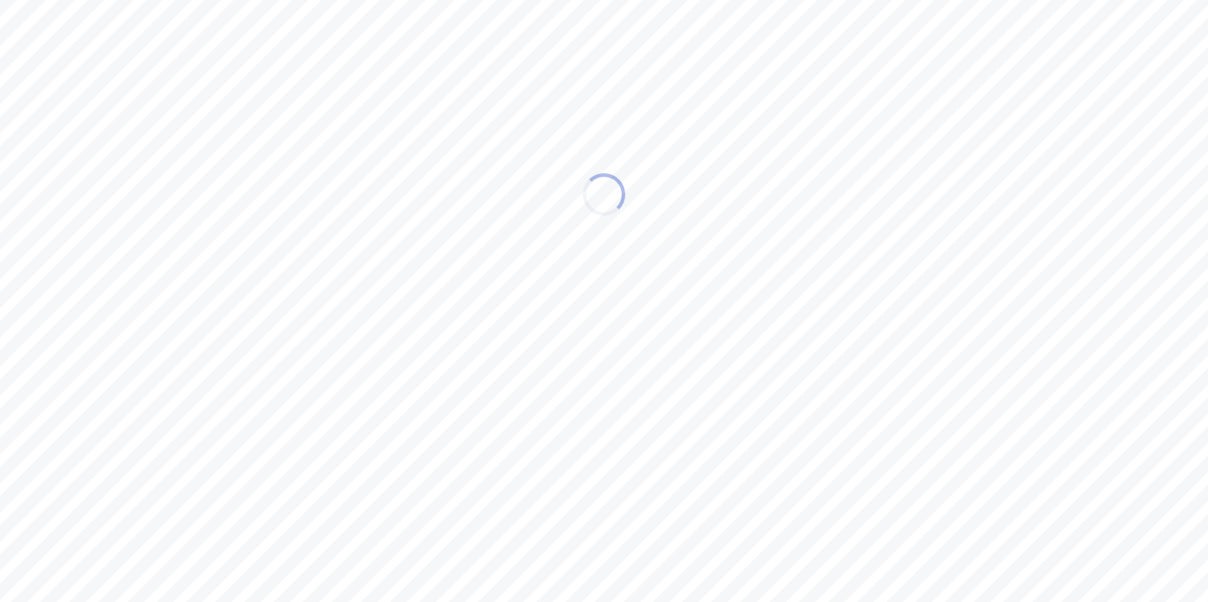
scroll to position [0, 0]
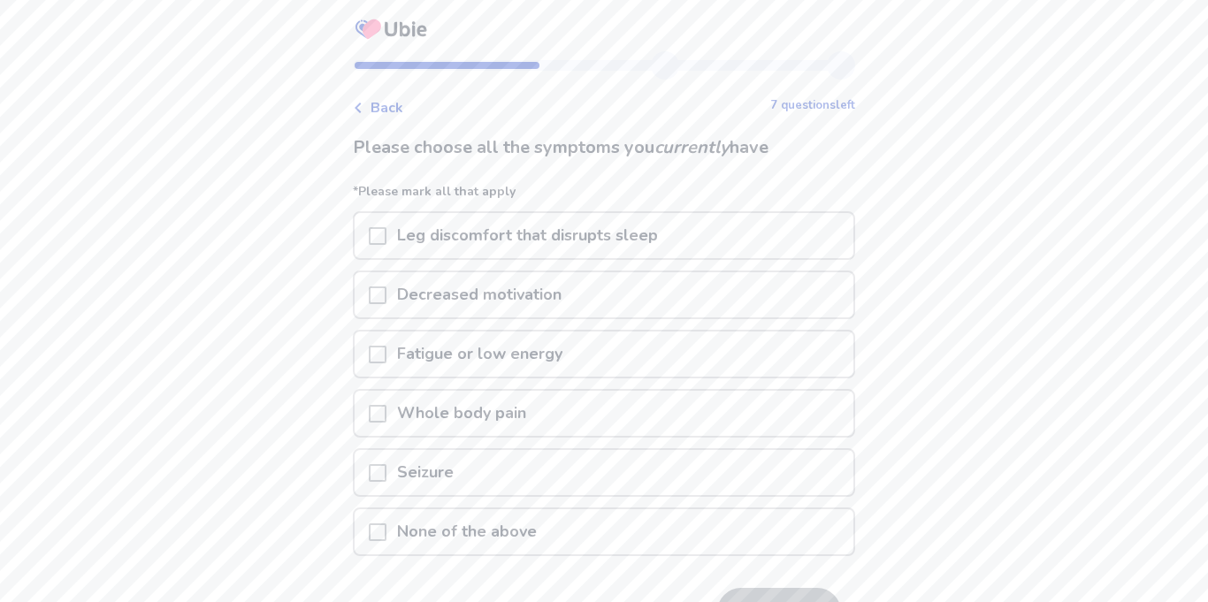
click at [382, 240] on span at bounding box center [378, 236] width 18 height 18
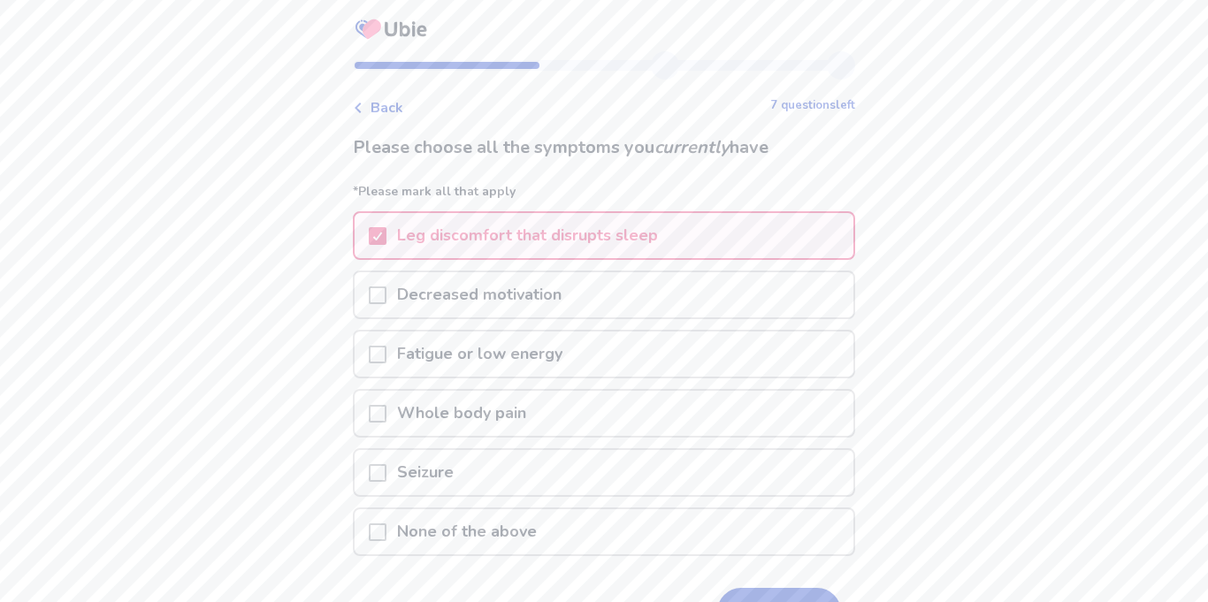
click at [381, 249] on div at bounding box center [378, 235] width 18 height 45
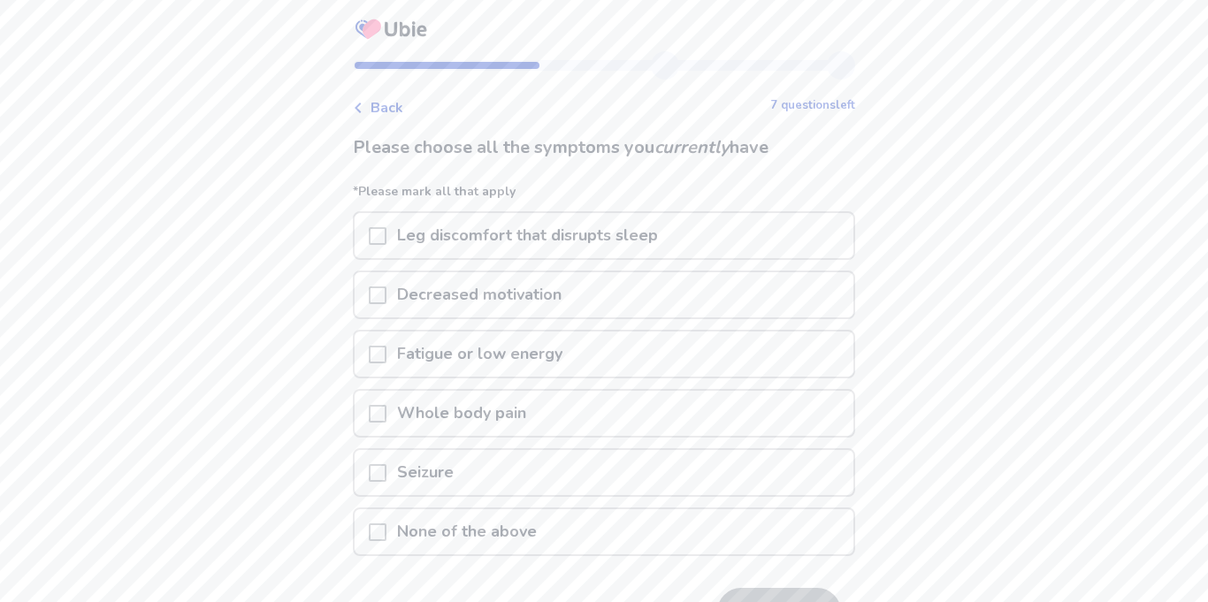
click at [462, 551] on p "None of the above" at bounding box center [466, 531] width 161 height 45
click at [737, 588] on button "Next" at bounding box center [779, 612] width 124 height 48
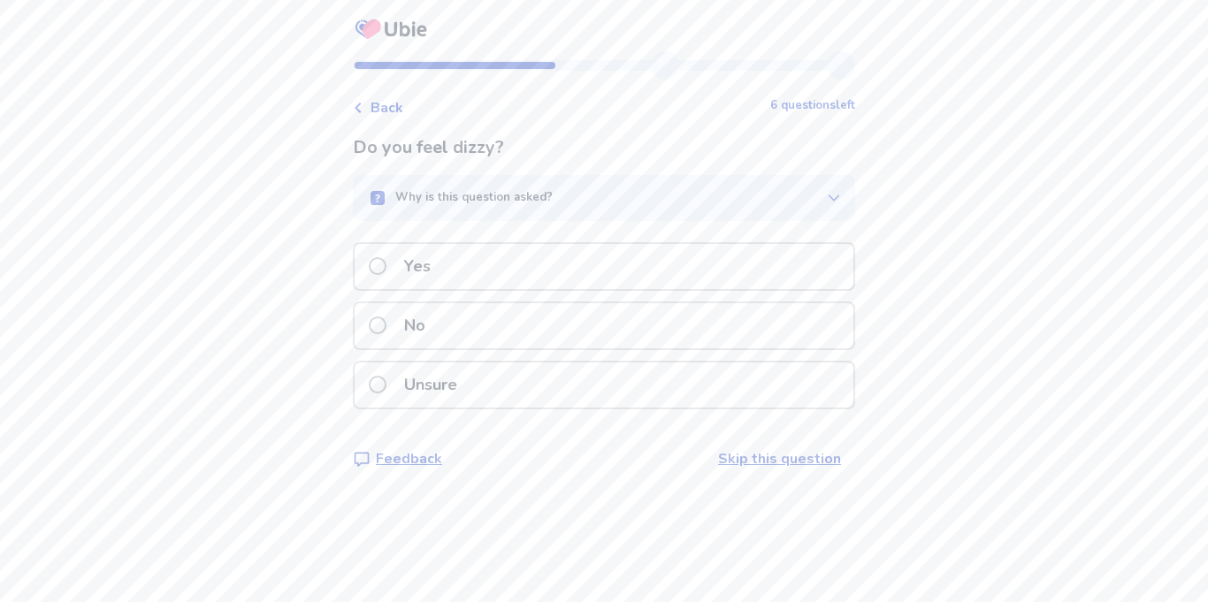
click at [430, 363] on p "Unsure" at bounding box center [430, 385] width 74 height 45
click at [486, 320] on div "No" at bounding box center [604, 325] width 499 height 45
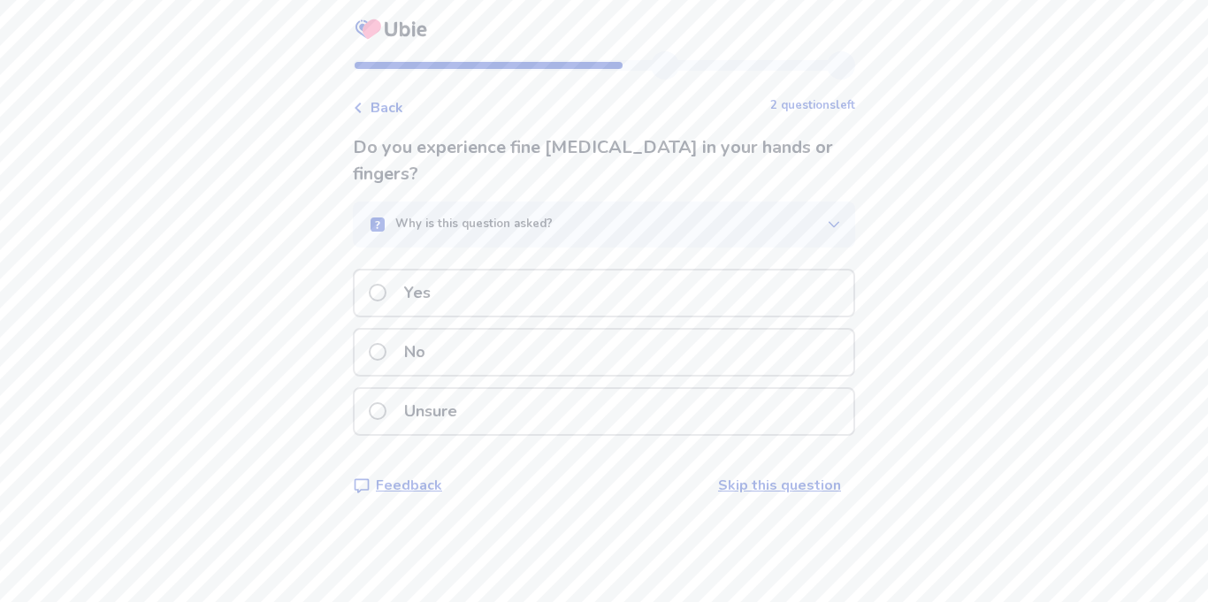
click at [660, 271] on div "Yes" at bounding box center [604, 293] width 499 height 45
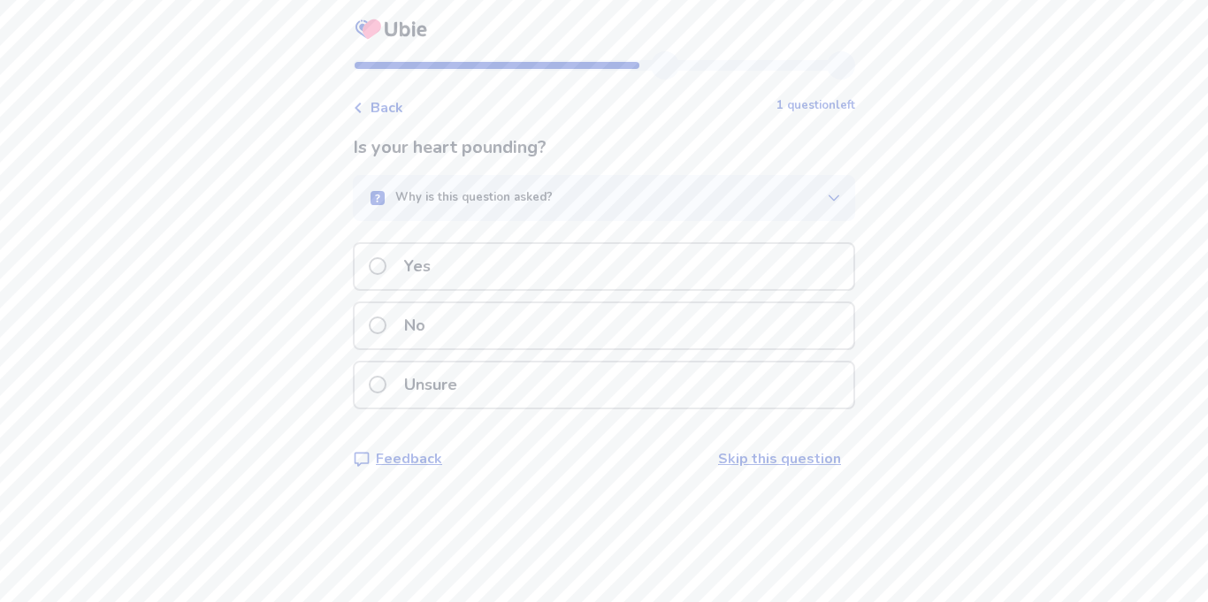
click at [596, 260] on div "Yes" at bounding box center [604, 266] width 499 height 45
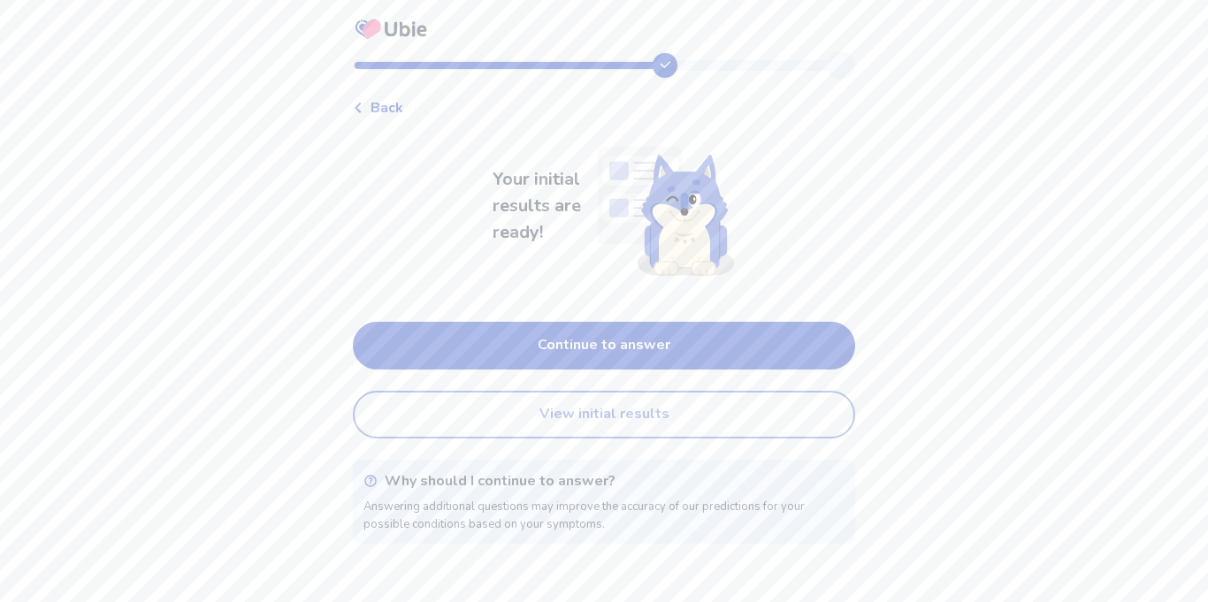
click at [626, 416] on button "View initial results" at bounding box center [604, 415] width 502 height 48
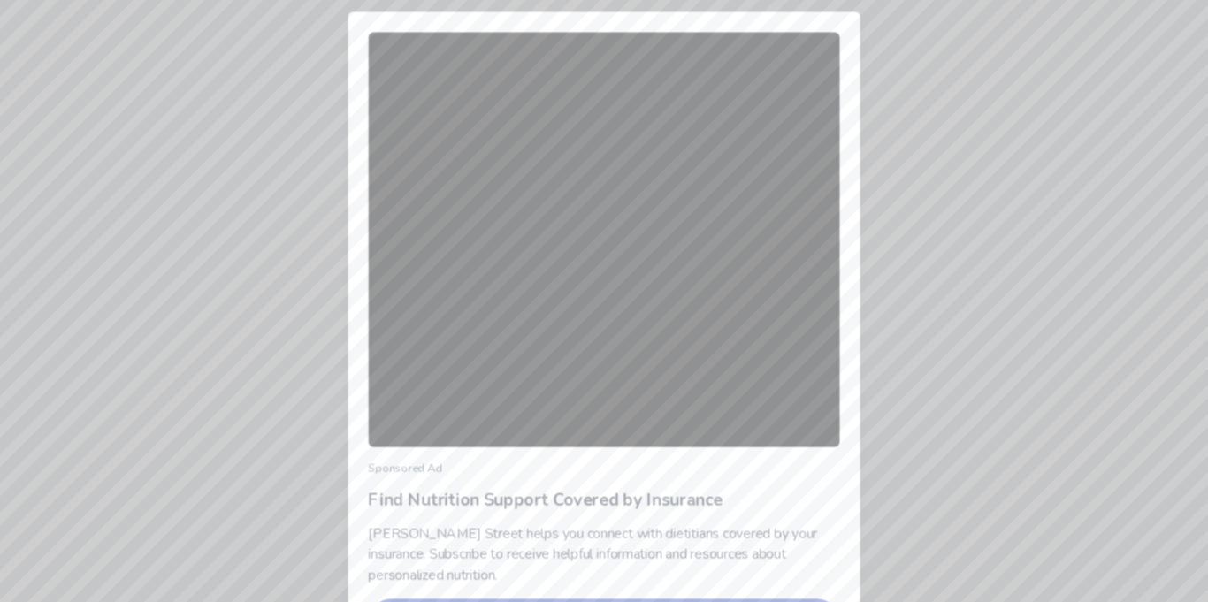
scroll to position [38, 0]
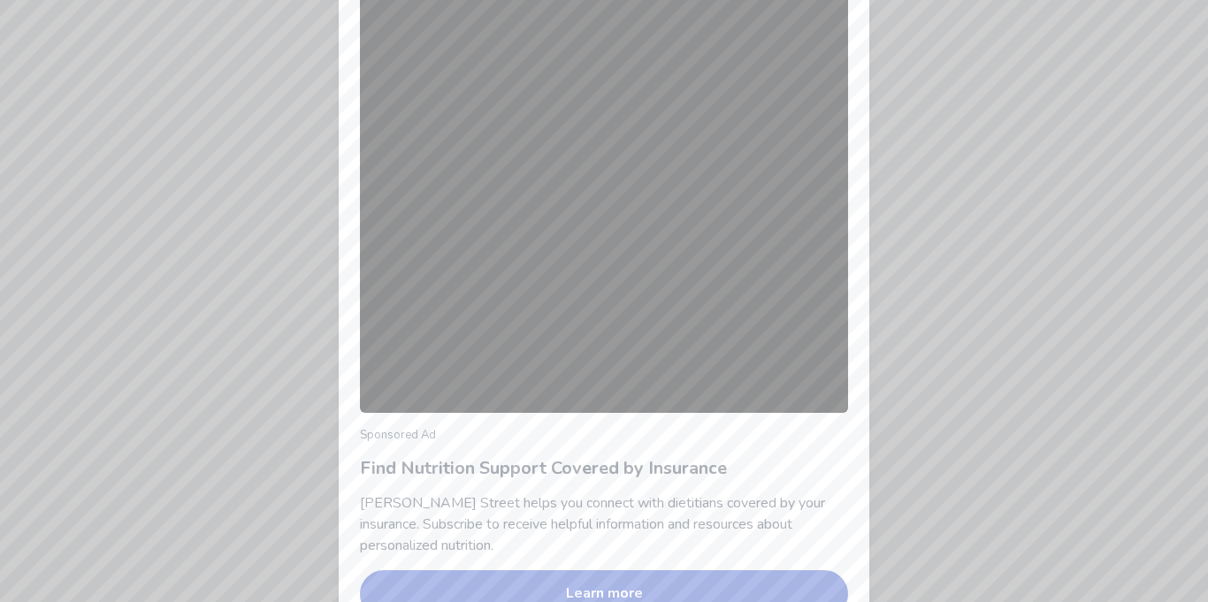
click at [904, 515] on div "Sponsored Ad Find Nutrition Support Covered by Insurance Berry Street helps you…" at bounding box center [604, 301] width 1208 height 602
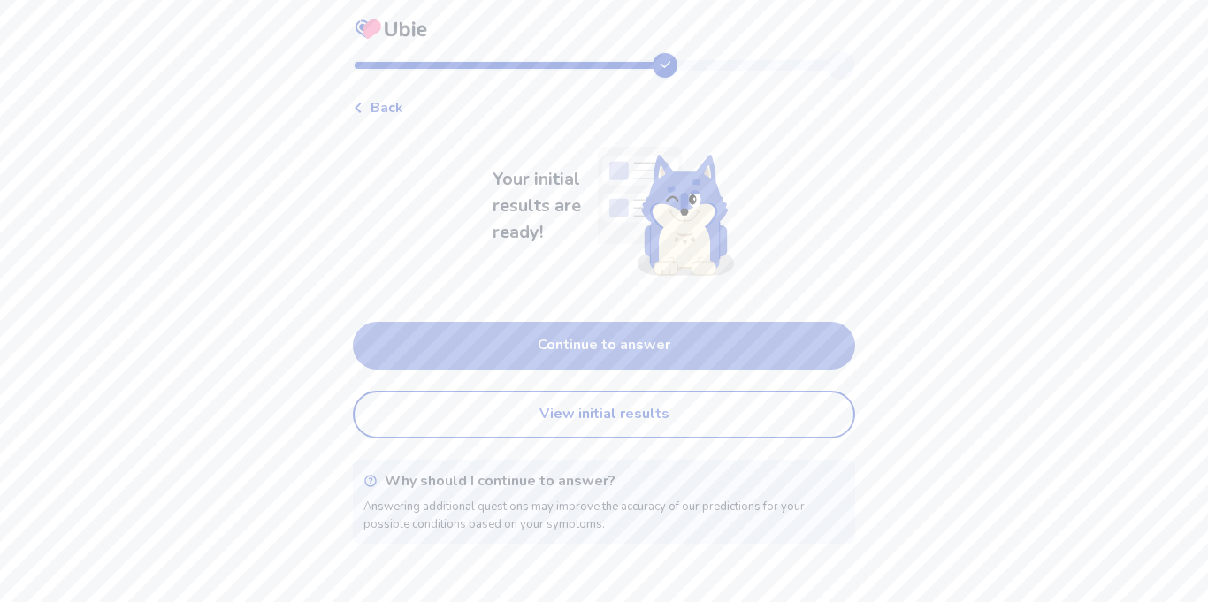
click at [719, 365] on button "Continue to answer" at bounding box center [604, 346] width 502 height 48
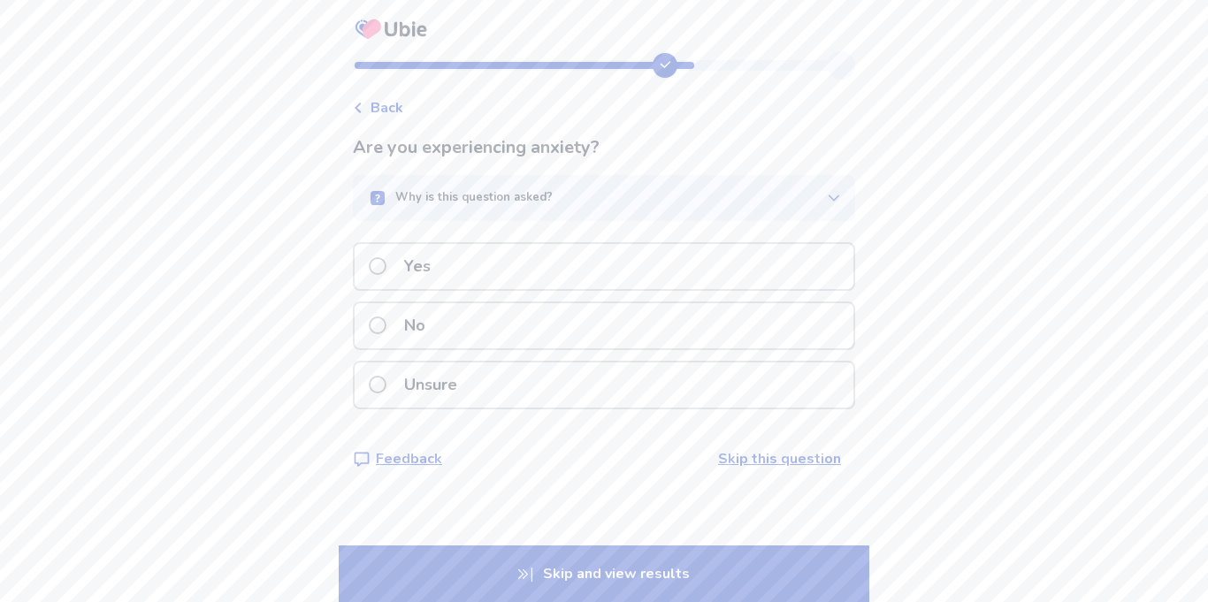
click at [641, 257] on div "Yes" at bounding box center [604, 266] width 499 height 45
click at [643, 268] on div "Yes" at bounding box center [604, 266] width 499 height 45
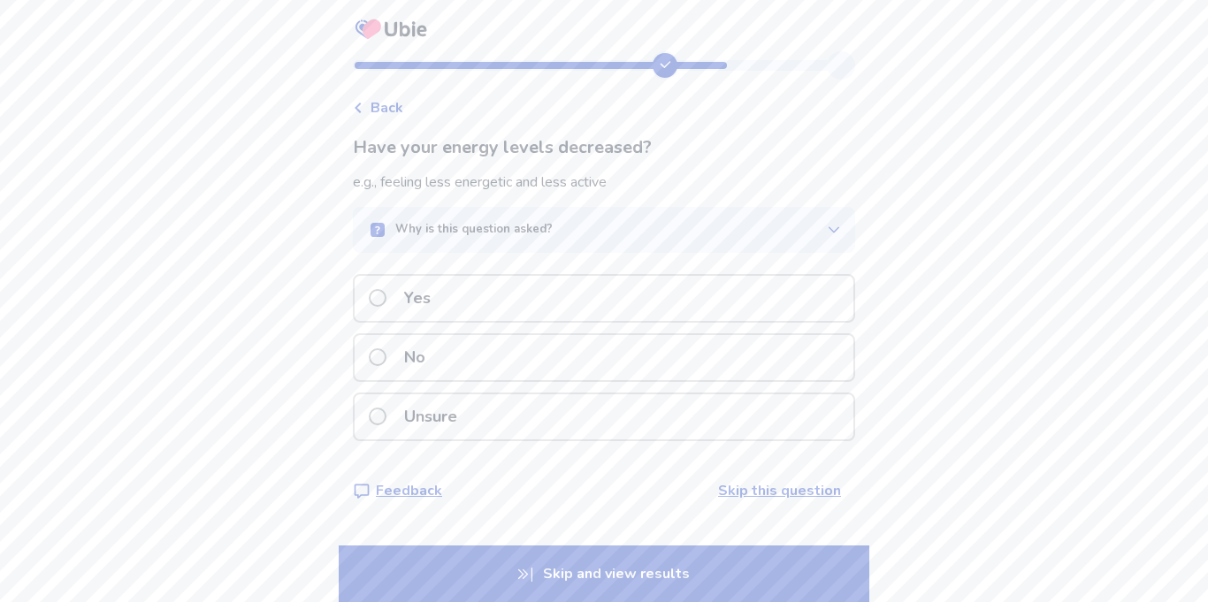
click at [641, 294] on div "Yes" at bounding box center [604, 298] width 499 height 45
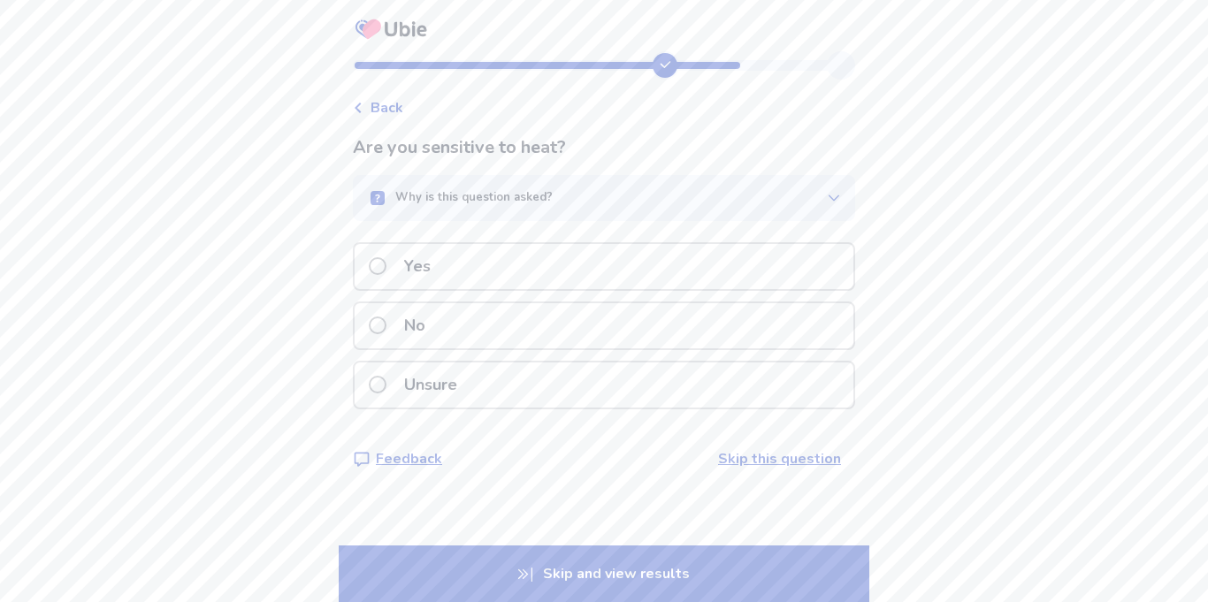
click at [607, 322] on div "No" at bounding box center [604, 325] width 499 height 45
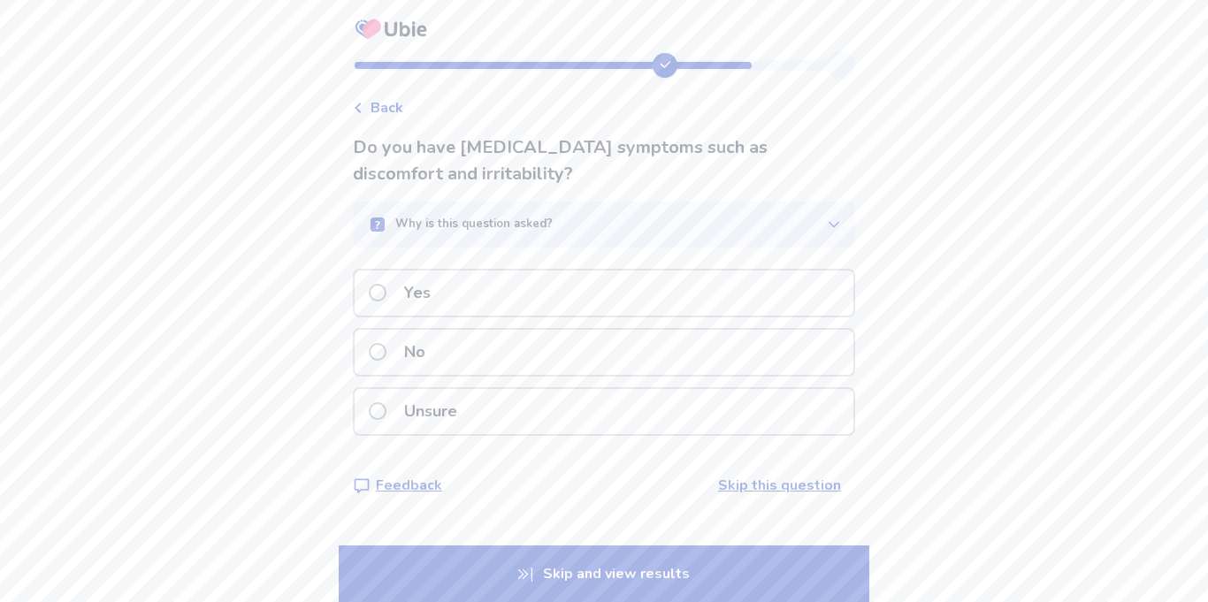
click at [599, 348] on div "No" at bounding box center [604, 352] width 499 height 45
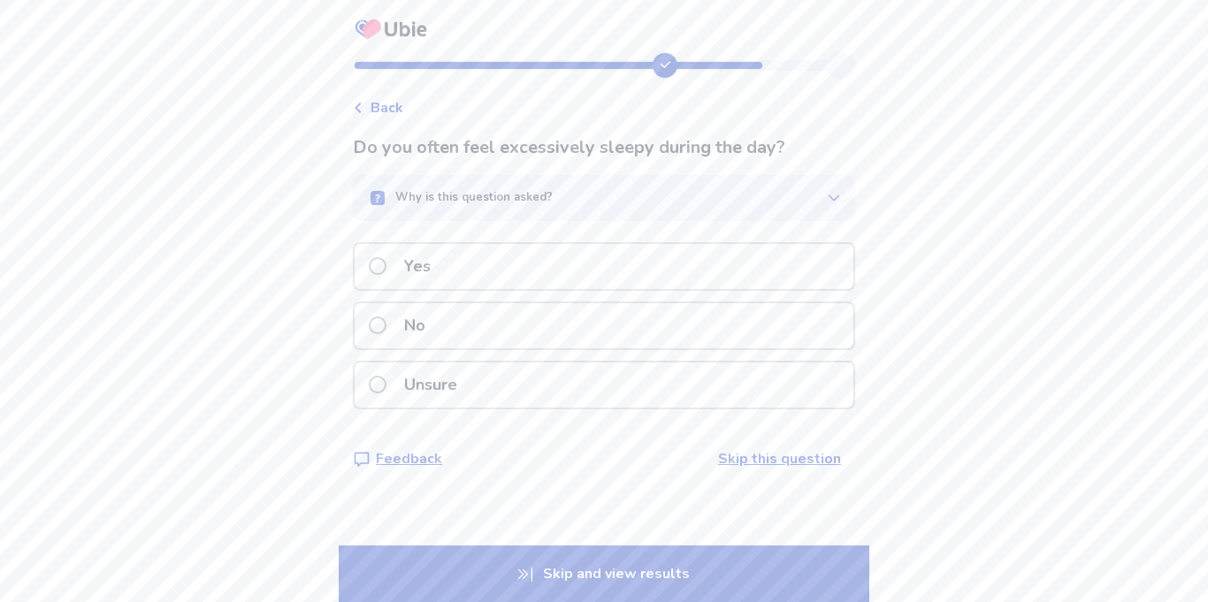
click at [509, 334] on div "No" at bounding box center [604, 325] width 499 height 45
click at [653, 262] on div "Yes" at bounding box center [604, 266] width 499 height 45
click at [624, 330] on div "No" at bounding box center [604, 325] width 499 height 45
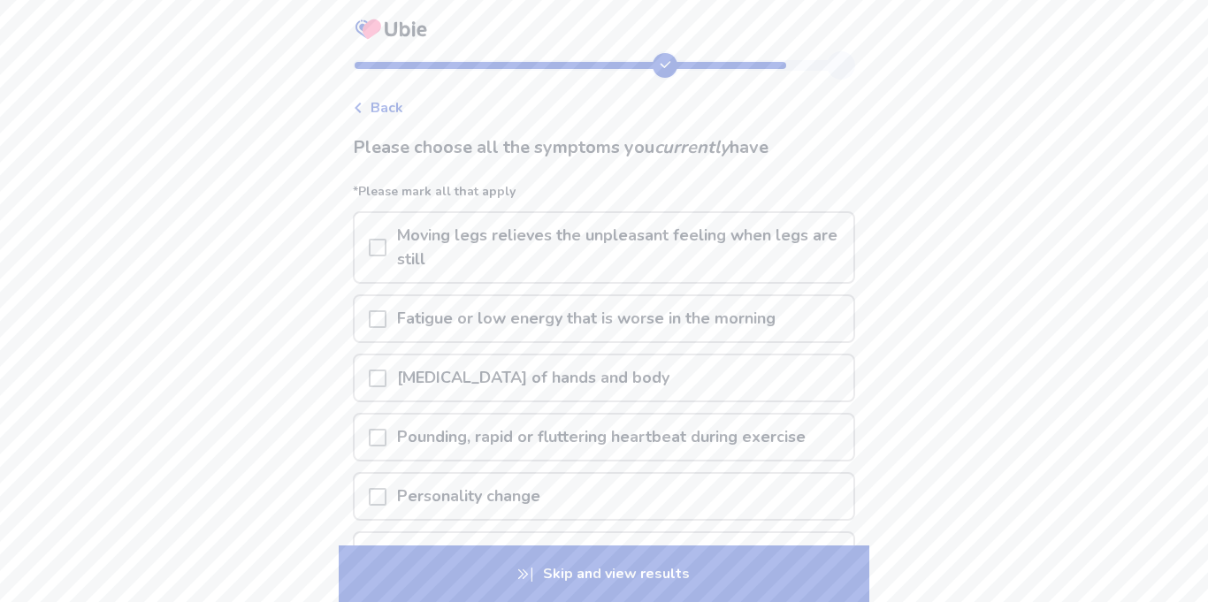
click at [505, 265] on p "Moving legs relieves the unpleasant feeling when legs are still" at bounding box center [619, 247] width 467 height 69
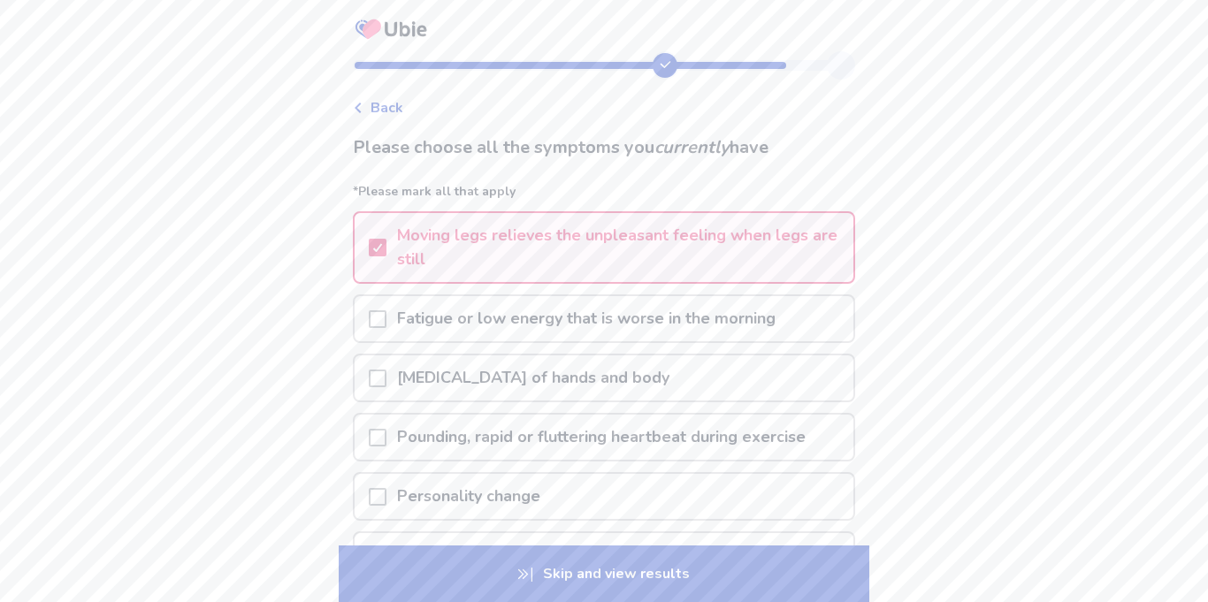
click at [558, 387] on p "Tremors of hands and body" at bounding box center [533, 377] width 294 height 45
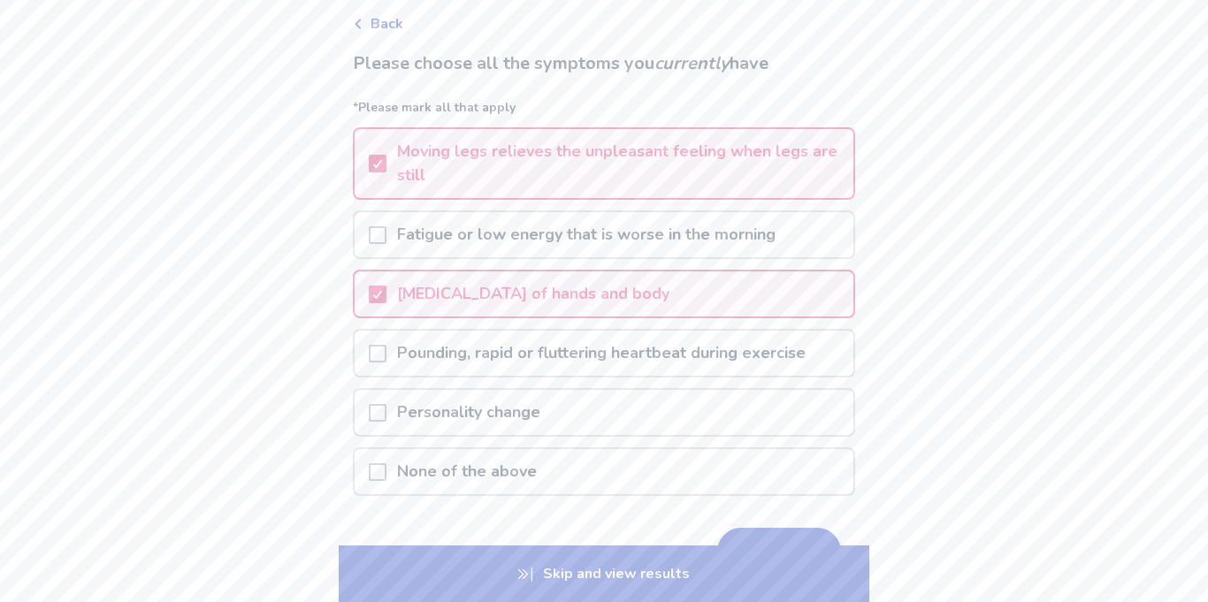
scroll to position [88, 0]
click at [748, 528] on button "Next" at bounding box center [779, 547] width 124 height 48
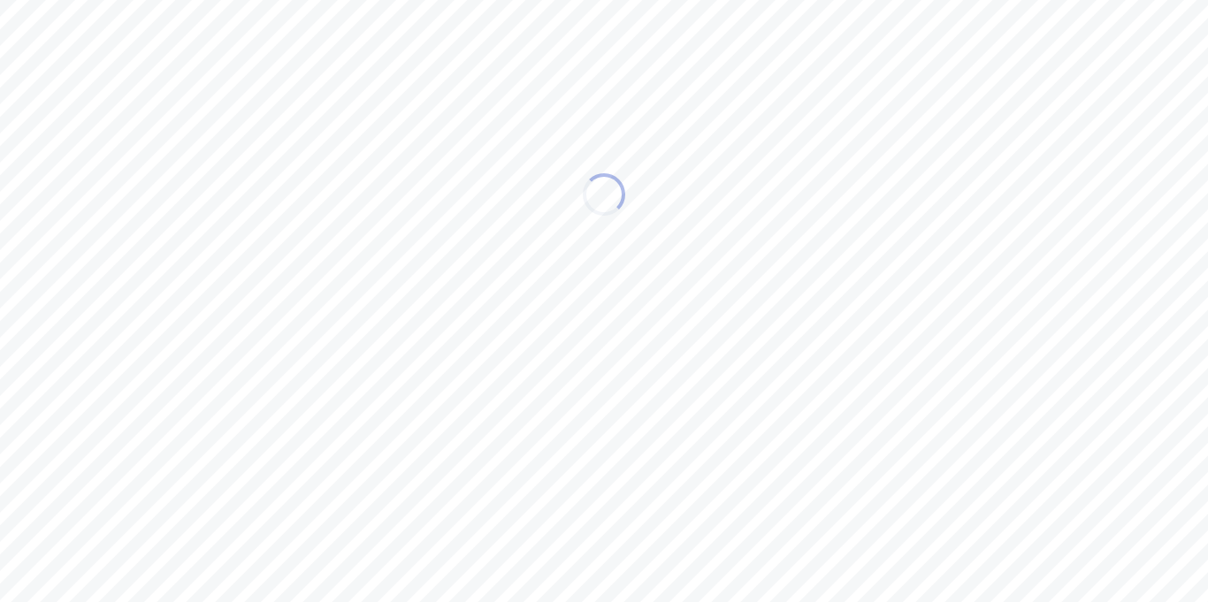
scroll to position [0, 0]
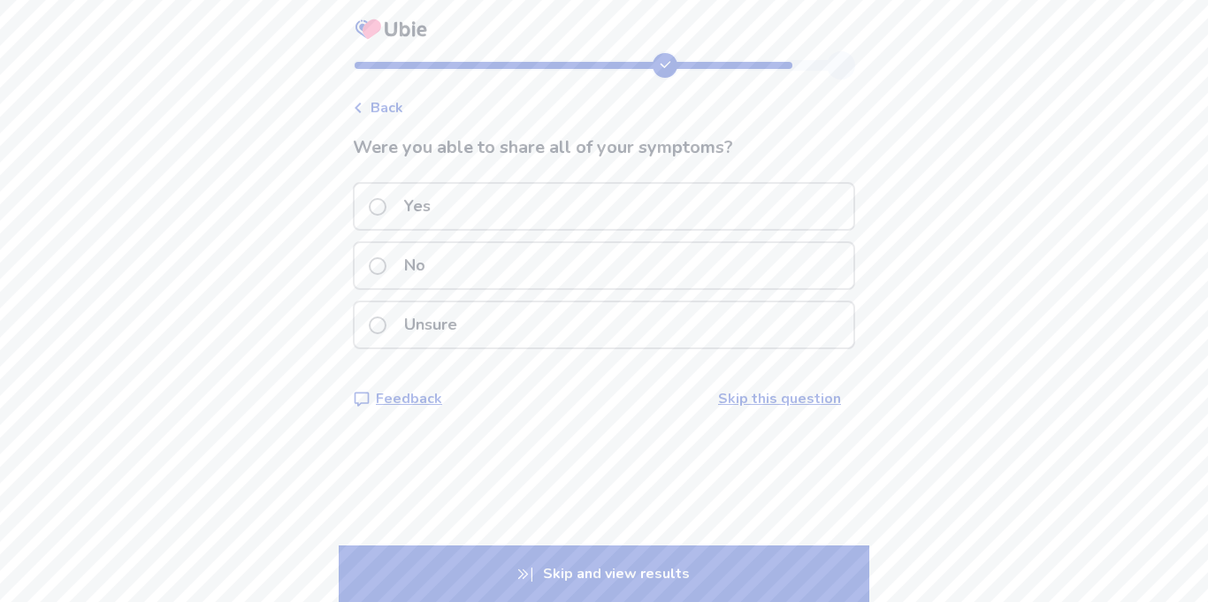
click at [630, 271] on div "No" at bounding box center [604, 265] width 499 height 45
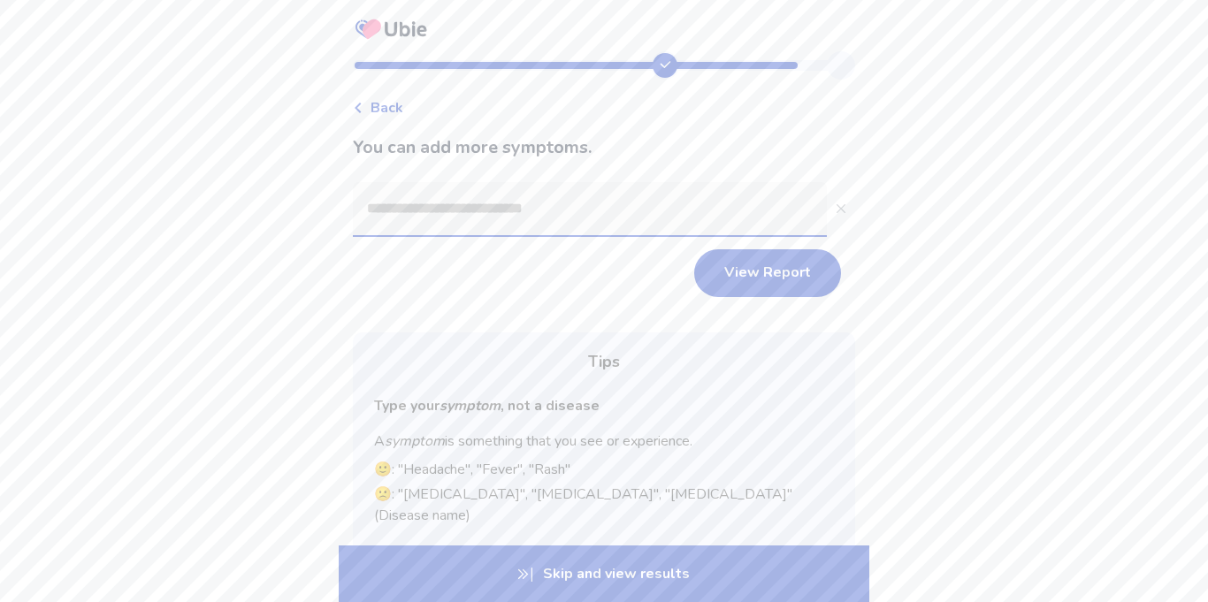
click at [566, 212] on input at bounding box center [590, 208] width 474 height 53
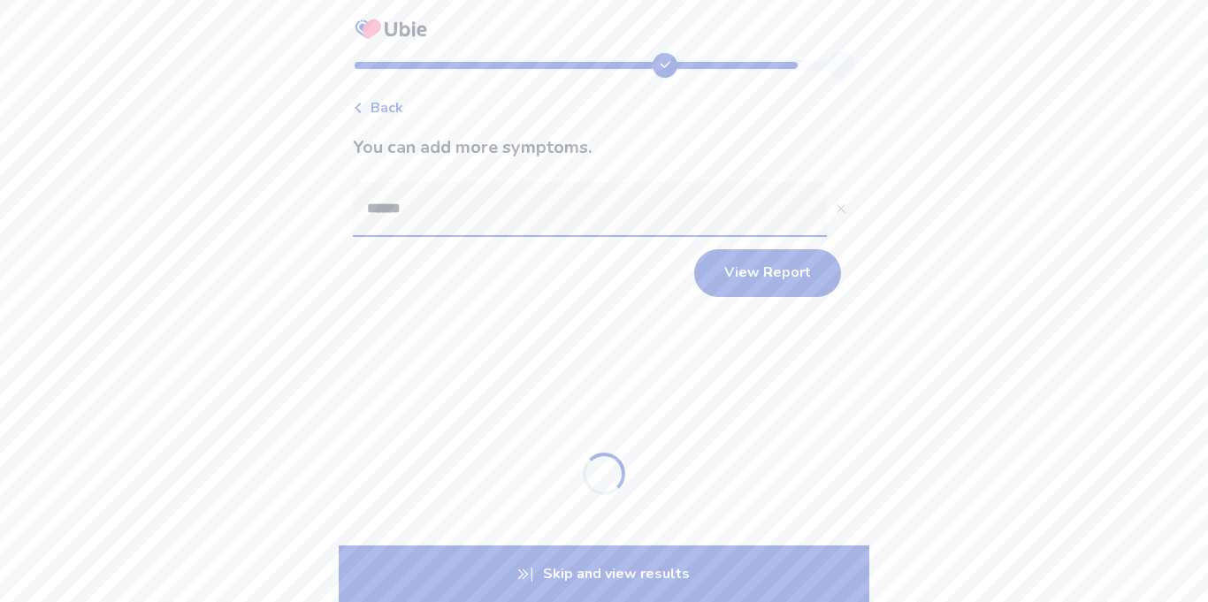
type input "*******"
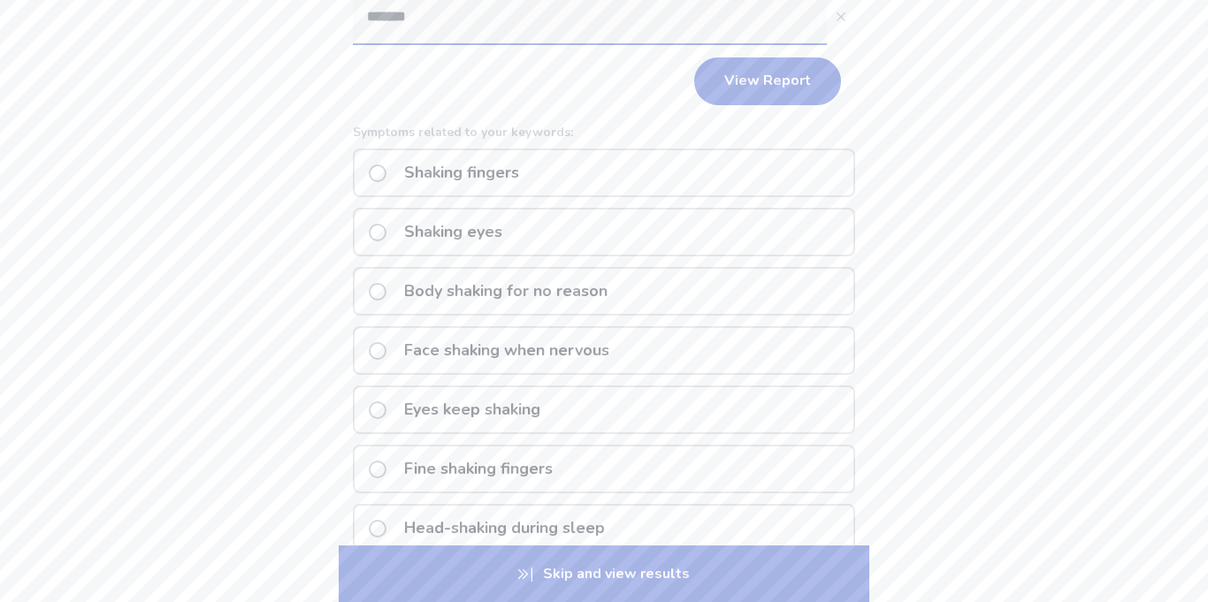
click at [591, 288] on p "Body shaking for no reason" at bounding box center [505, 291] width 225 height 45
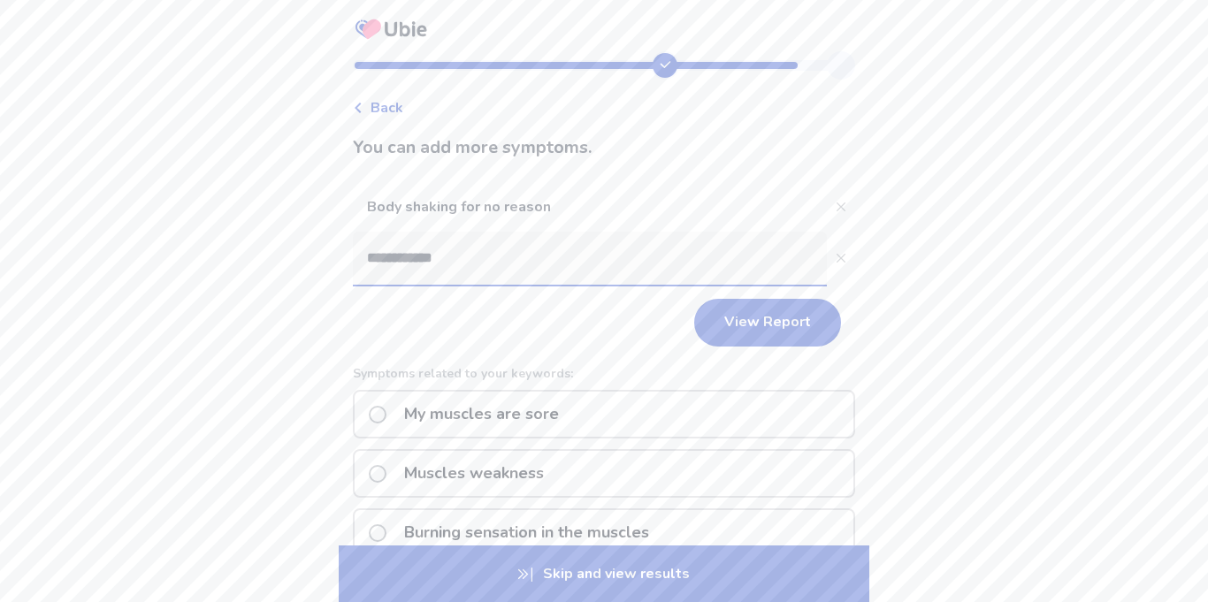
drag, startPoint x: 530, startPoint y: 281, endPoint x: 370, endPoint y: 263, distance: 161.0
click at [370, 263] on input "**********" at bounding box center [590, 258] width 474 height 53
click at [472, 253] on input "**********" at bounding box center [590, 258] width 474 height 53
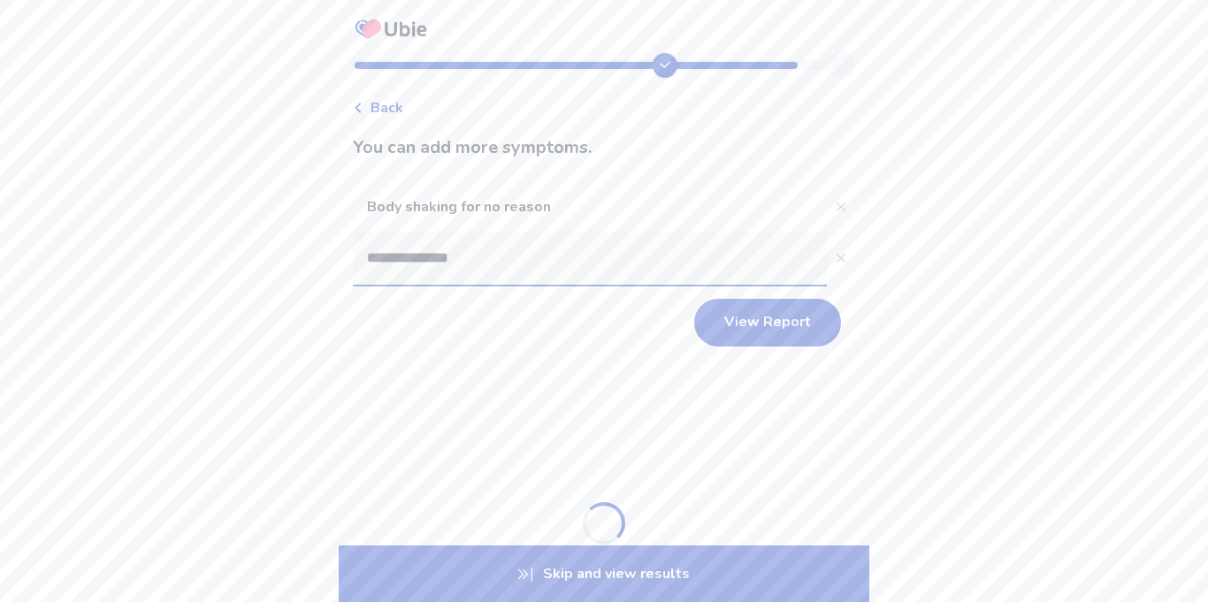
type input "**********"
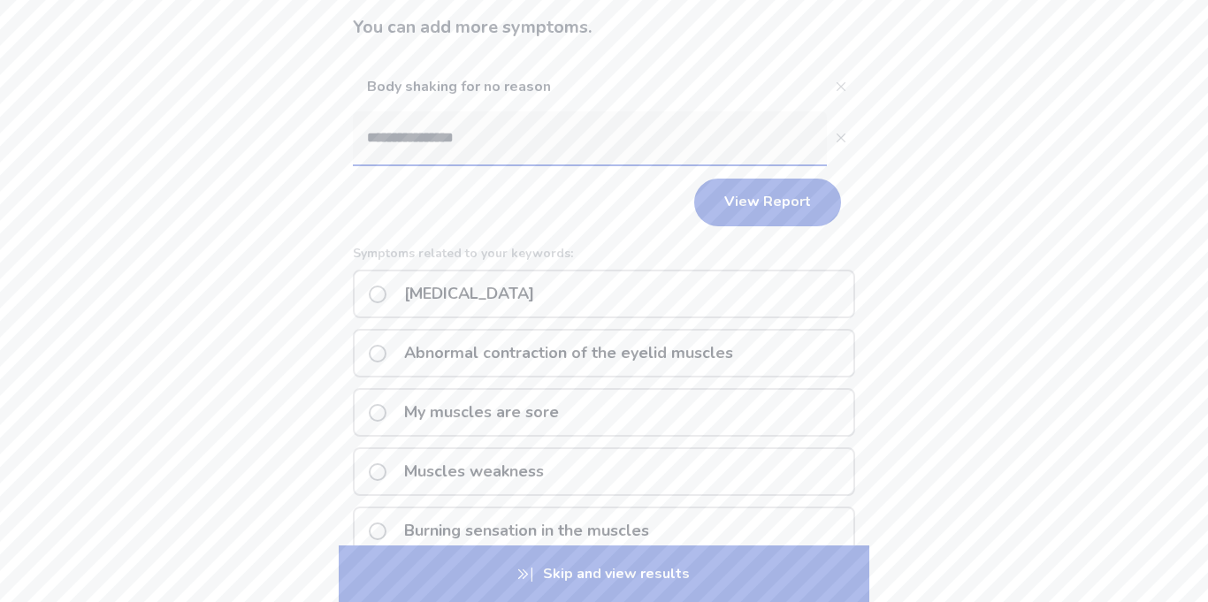
scroll to position [121, 0]
click at [501, 301] on p "Muscle contraction" at bounding box center [468, 293] width 151 height 45
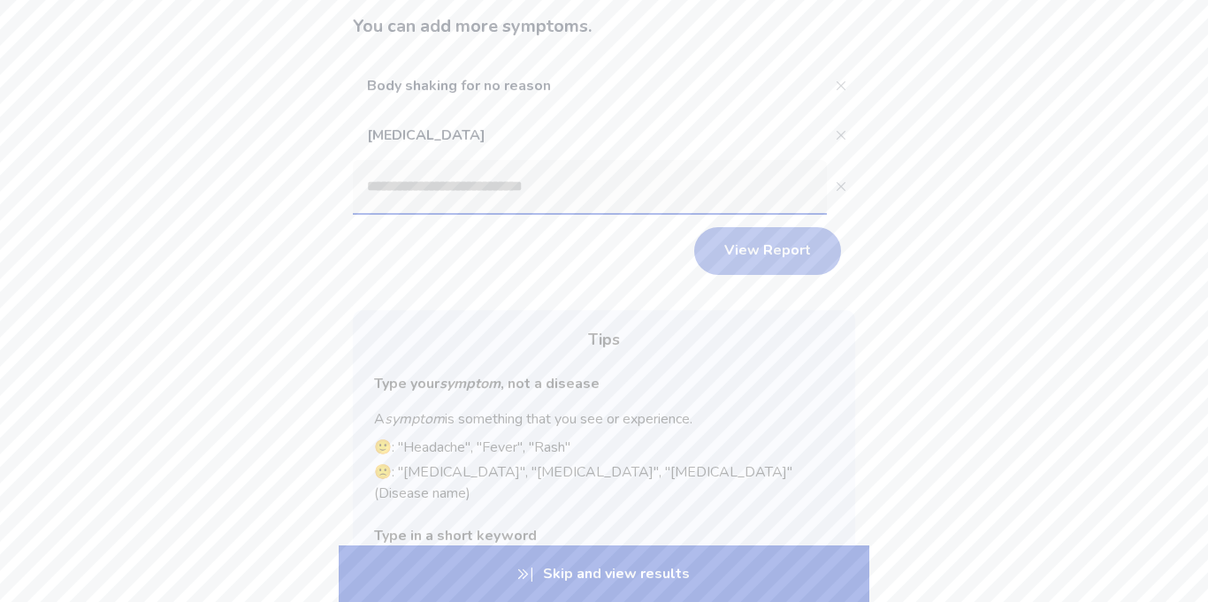
click at [695, 256] on button "View Report" at bounding box center [767, 251] width 147 height 48
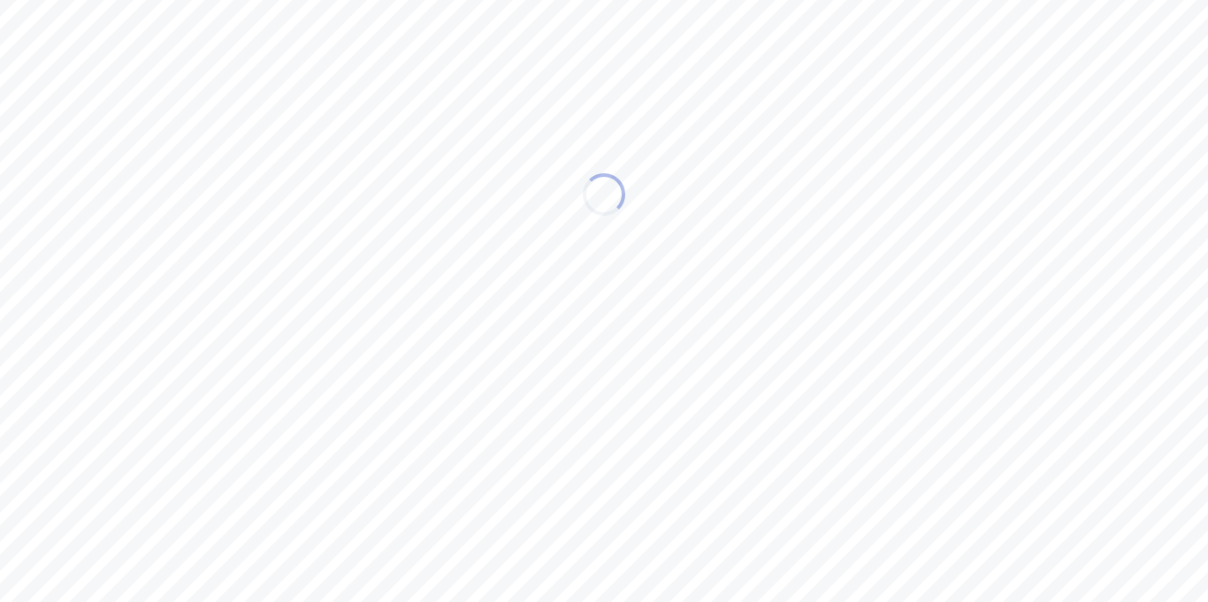
scroll to position [0, 0]
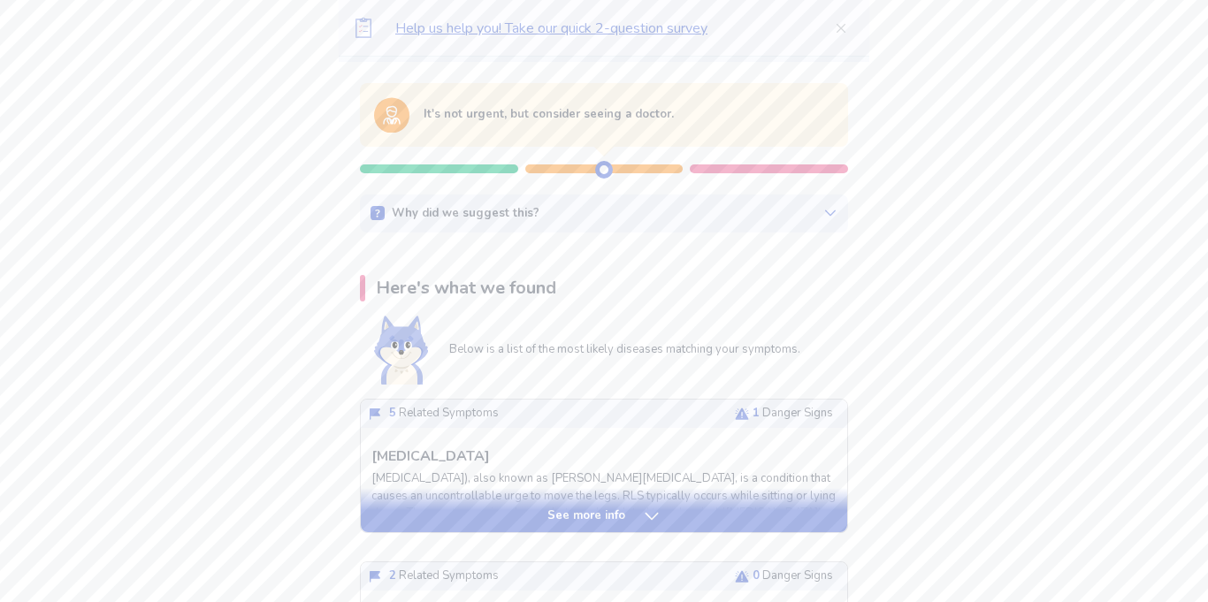
scroll to position [165, 0]
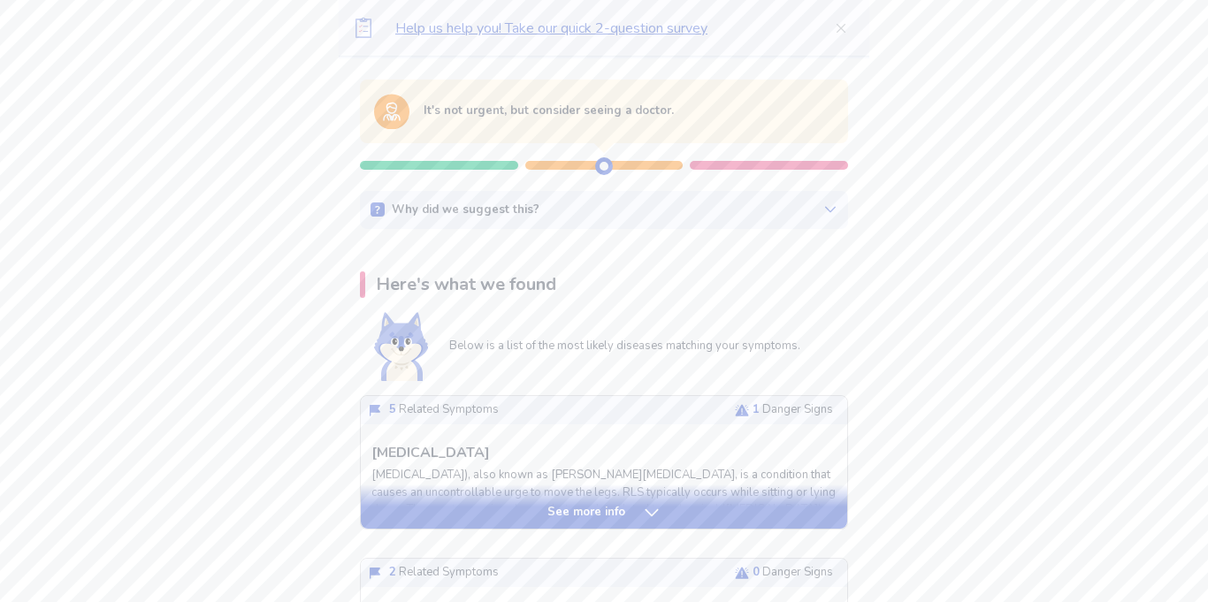
click at [620, 506] on p "See more info" at bounding box center [586, 513] width 78 height 18
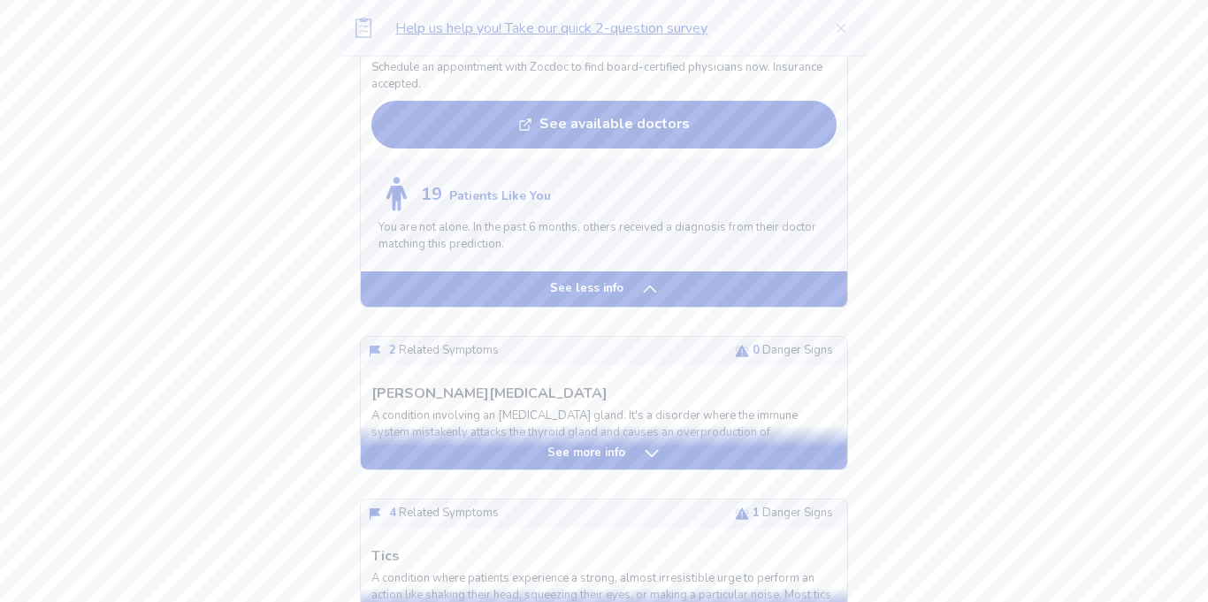
scroll to position [1754, 0]
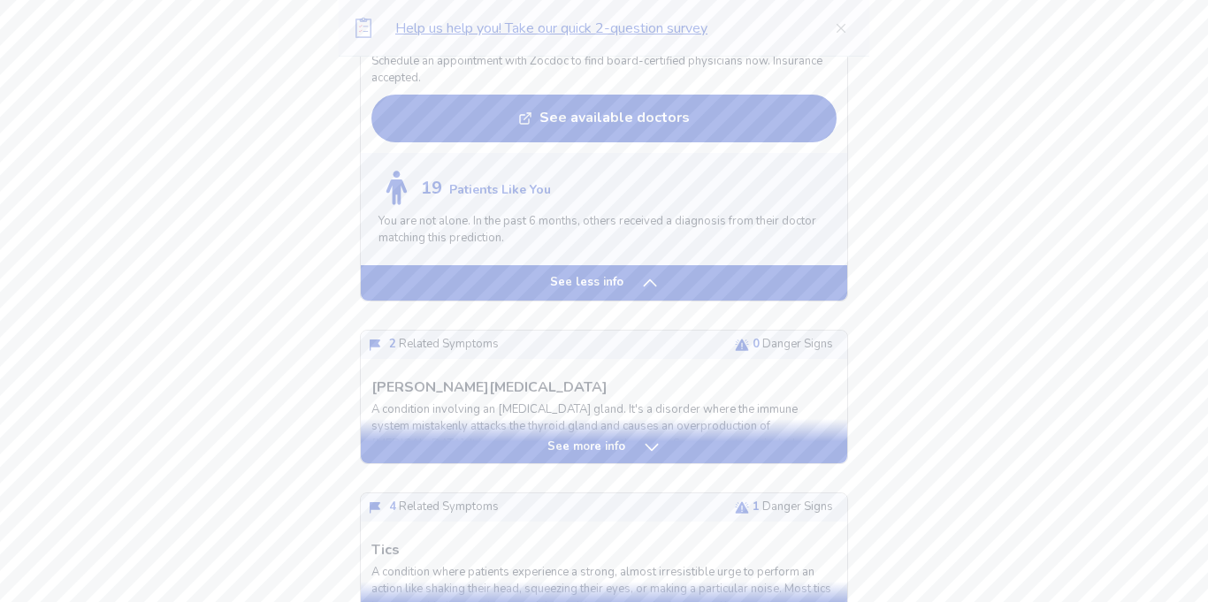
click at [660, 426] on div "See more info" at bounding box center [604, 441] width 486 height 44
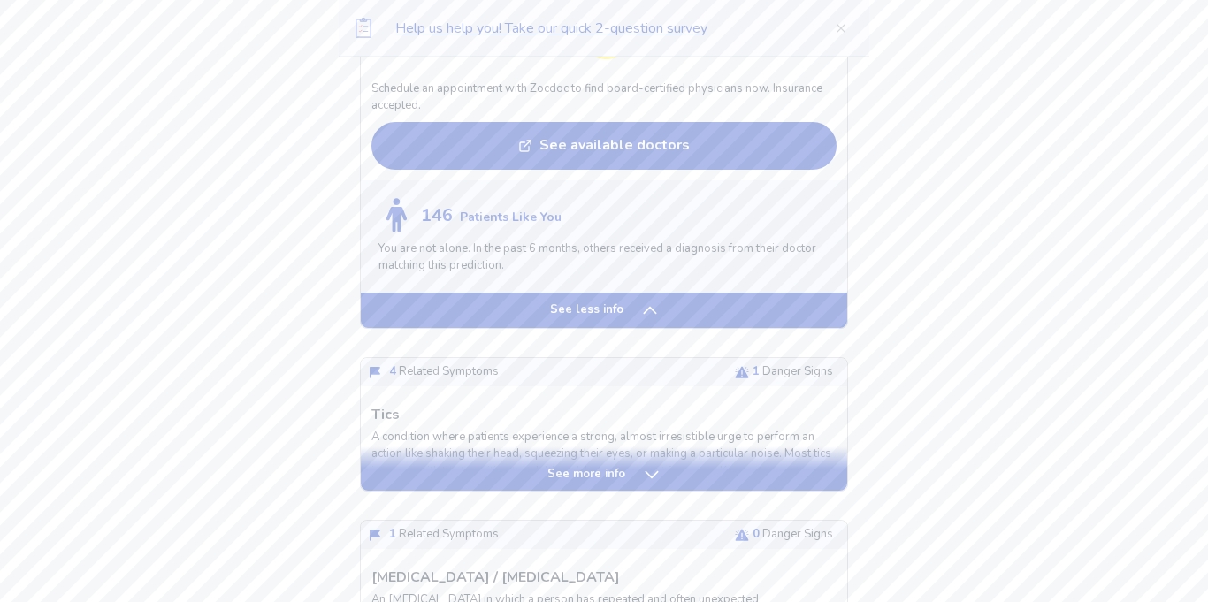
scroll to position [3209, 0]
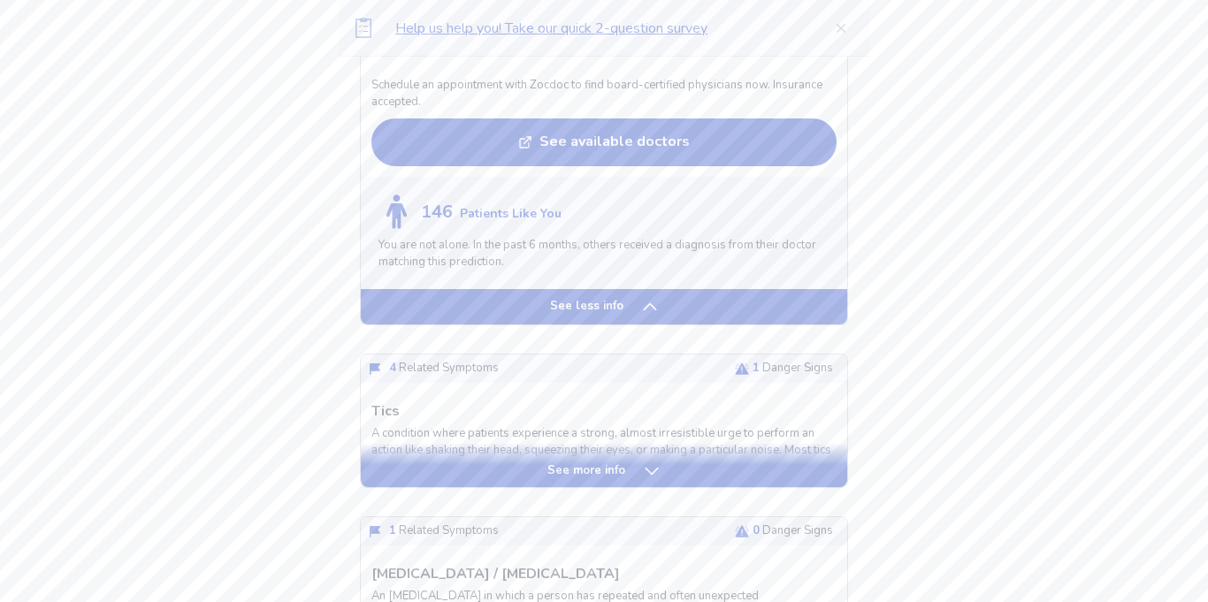
click at [643, 465] on icon at bounding box center [652, 471] width 18 height 18
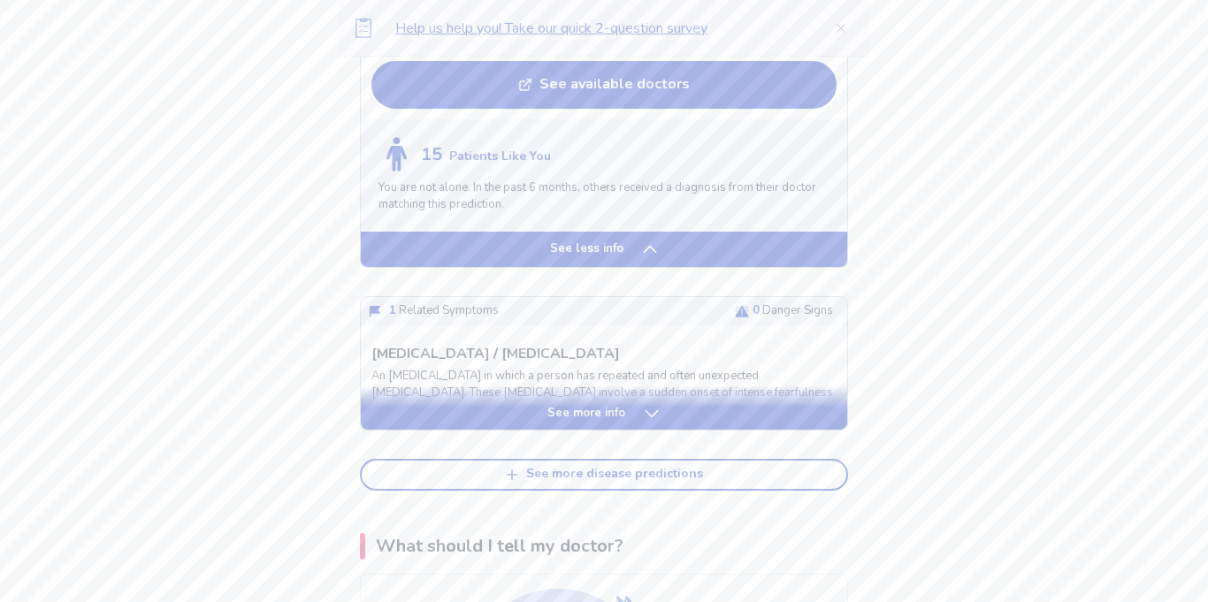
scroll to position [4784, 0]
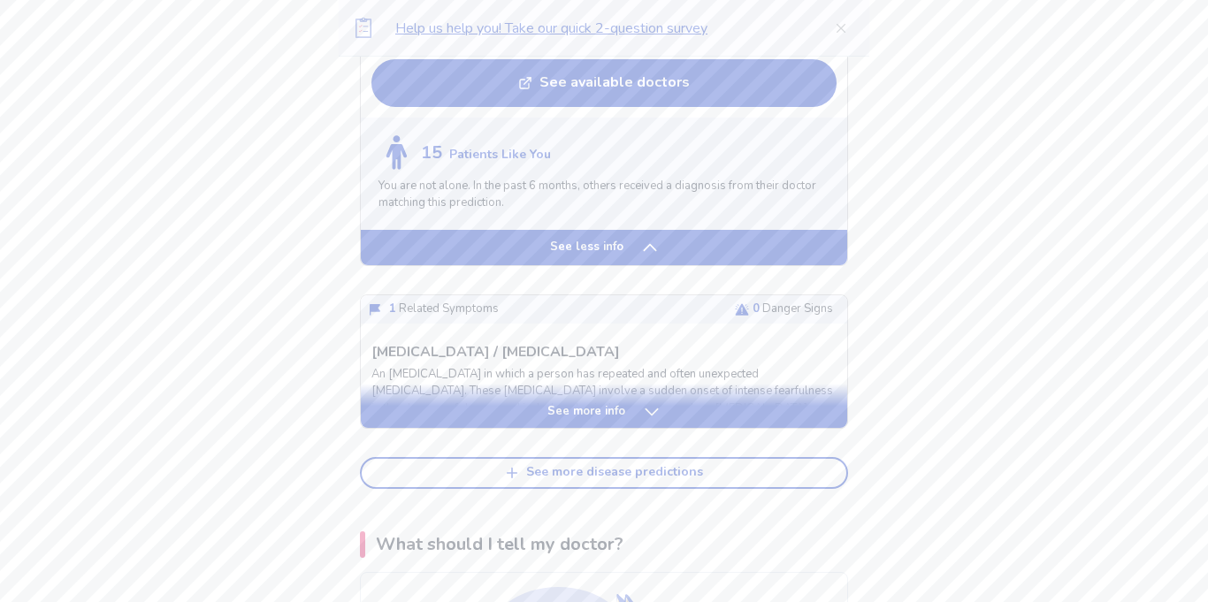
click at [630, 413] on div "See more info" at bounding box center [604, 412] width 486 height 18
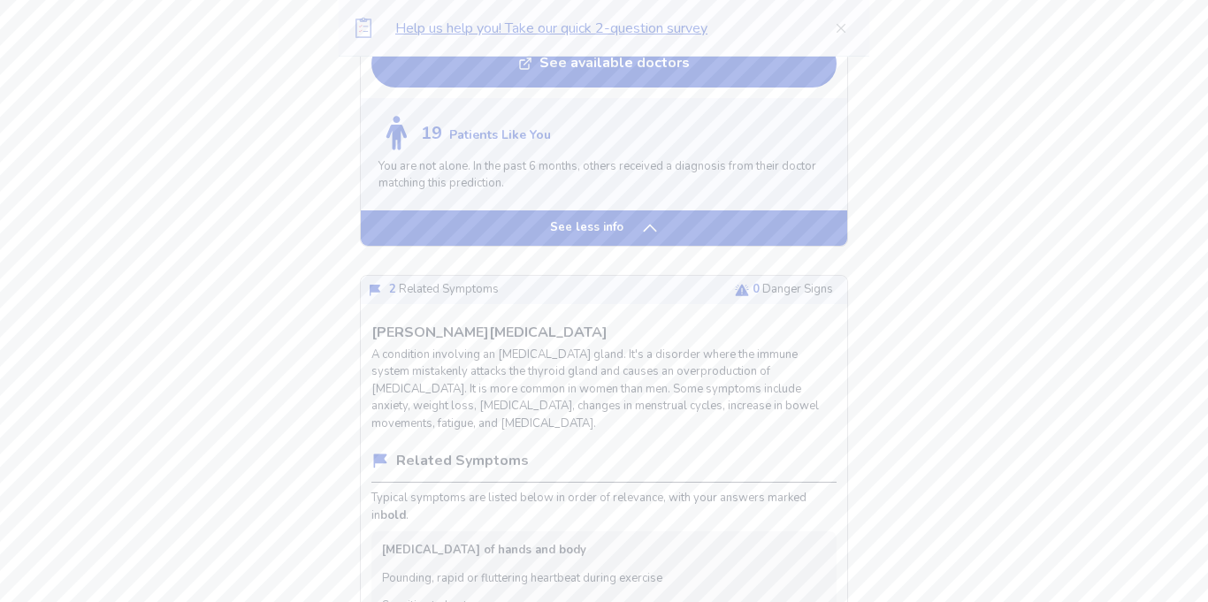
scroll to position [1812, 0]
